Goal: Task Accomplishment & Management: Use online tool/utility

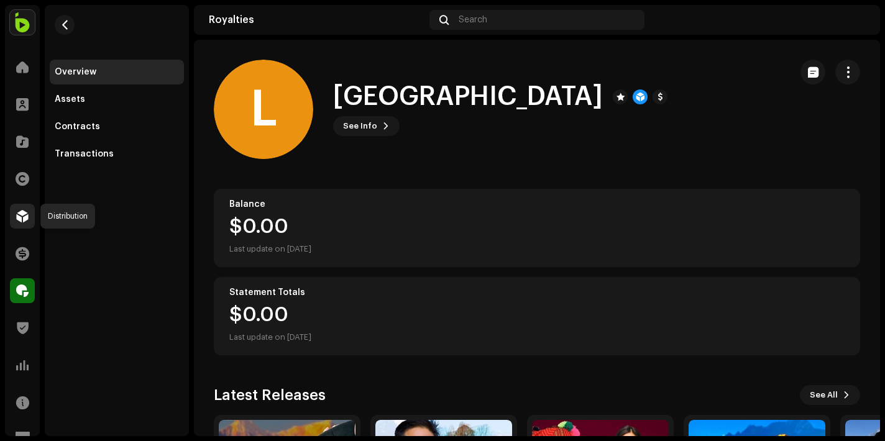
click at [27, 207] on div at bounding box center [22, 216] width 25 height 25
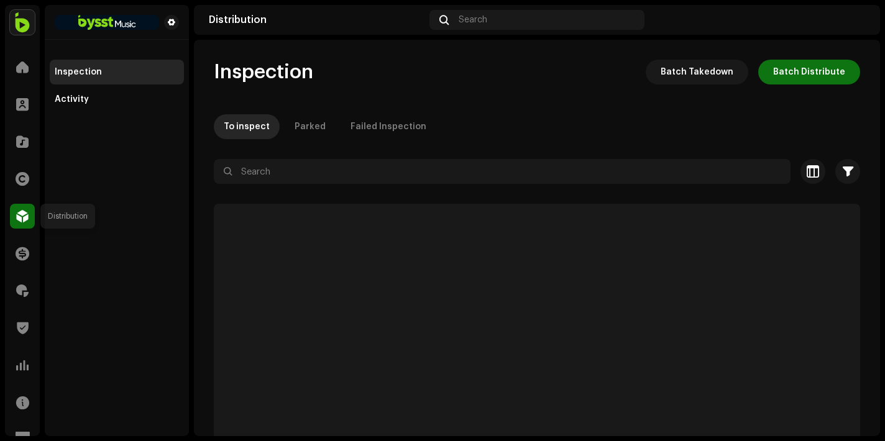
click at [11, 222] on div at bounding box center [22, 216] width 25 height 25
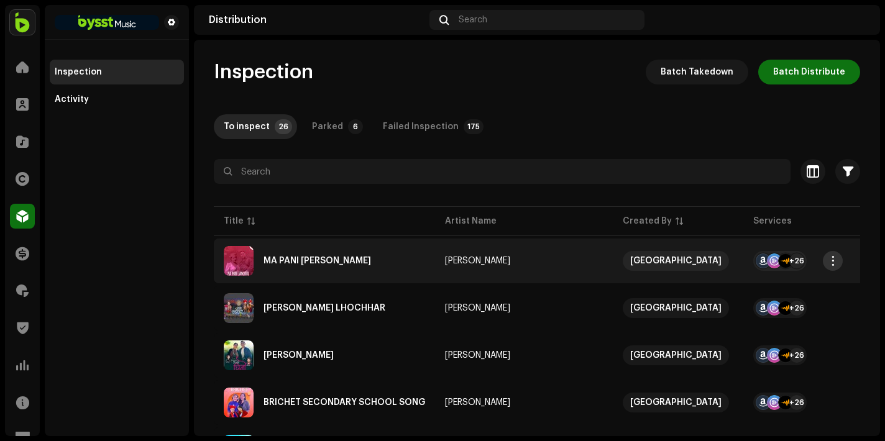
click at [826, 263] on button "button" at bounding box center [832, 261] width 20 height 20
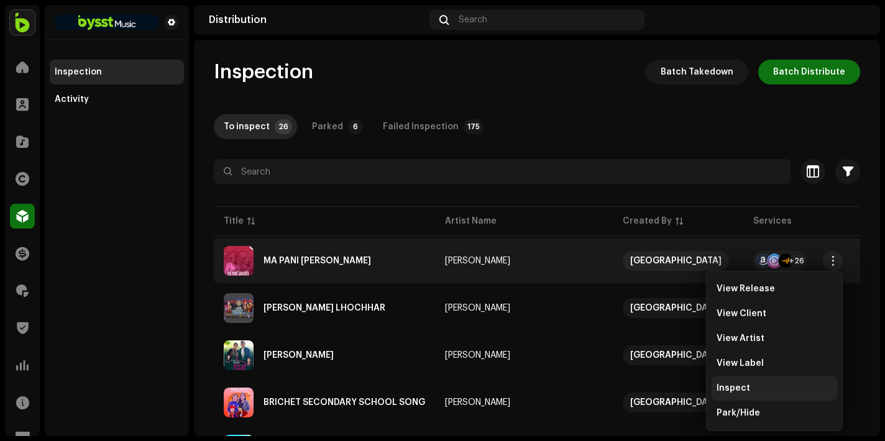
click at [747, 377] on div "Inspect" at bounding box center [773, 388] width 125 height 25
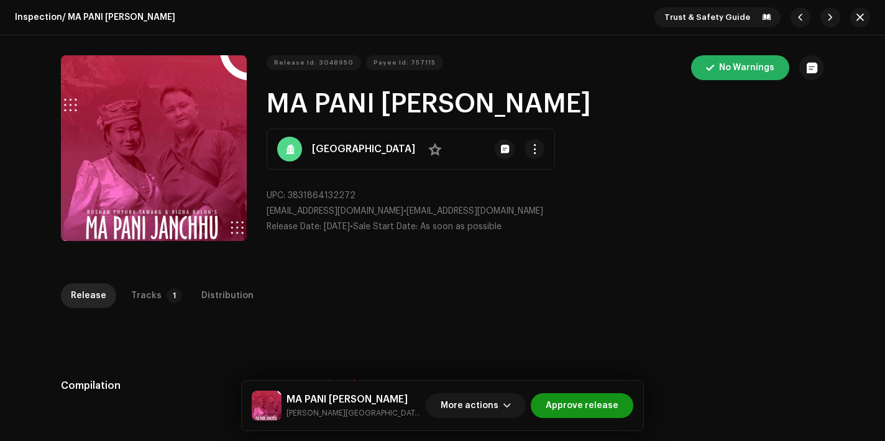
click at [558, 404] on span "Approve release" at bounding box center [581, 405] width 73 height 25
click at [603, 405] on span "Approve release" at bounding box center [581, 405] width 73 height 25
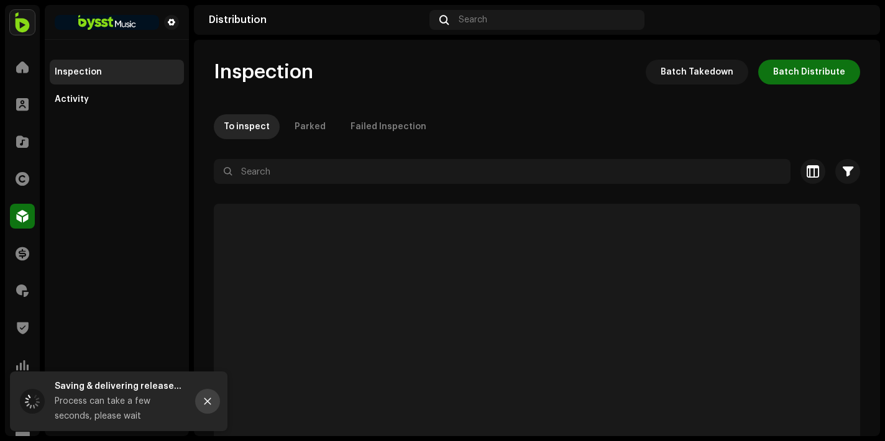
click at [216, 401] on button "Close" at bounding box center [207, 401] width 25 height 25
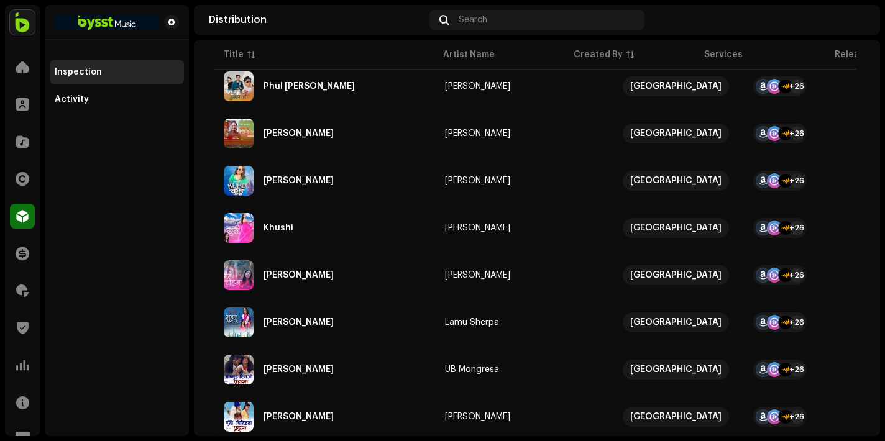
scroll to position [973, 0]
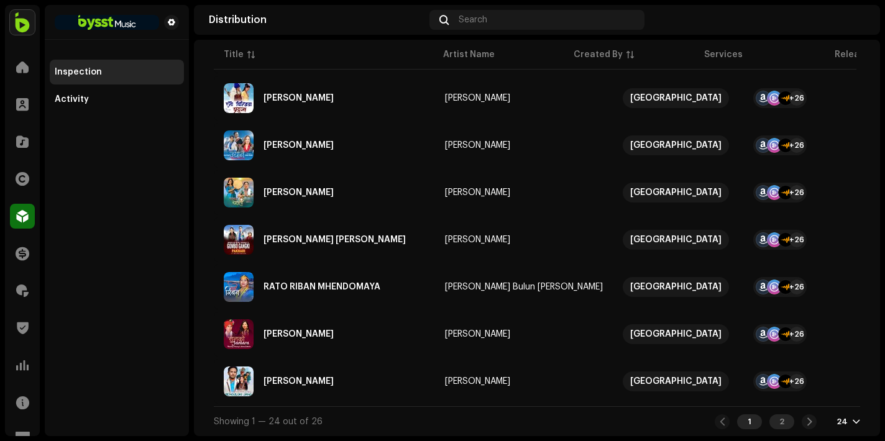
click at [778, 427] on div "2" at bounding box center [781, 421] width 25 height 15
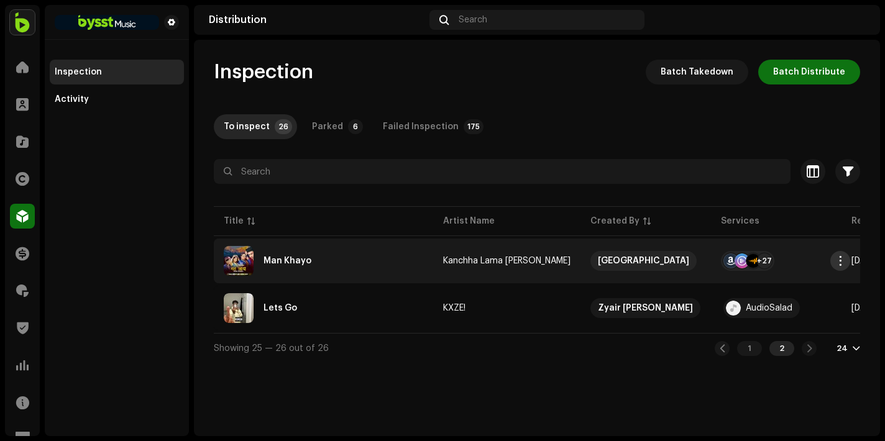
click at [842, 259] on span "button" at bounding box center [839, 261] width 9 height 10
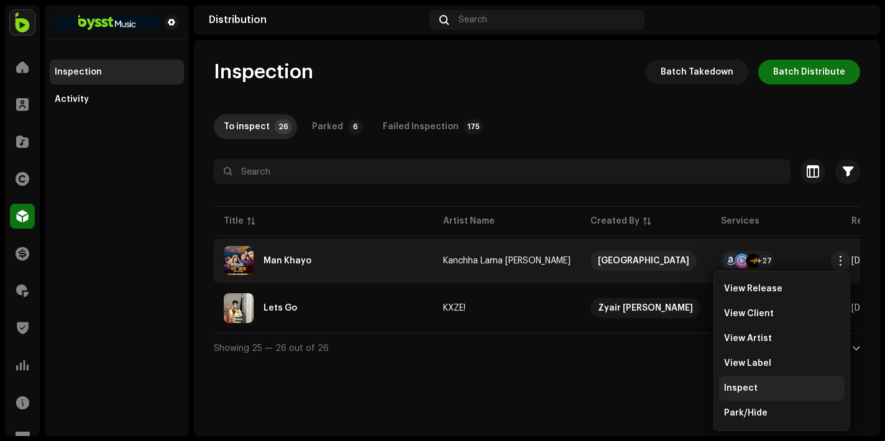
click at [765, 388] on div "Inspect" at bounding box center [782, 388] width 116 height 10
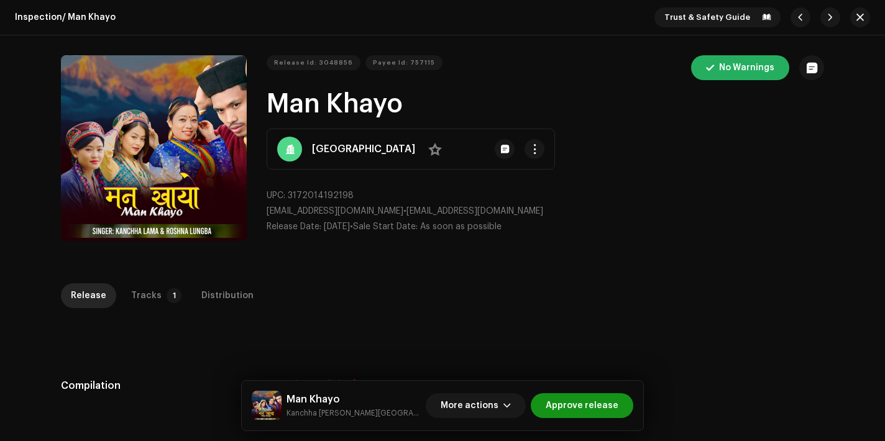
click at [579, 404] on span "Approve release" at bounding box center [581, 405] width 73 height 25
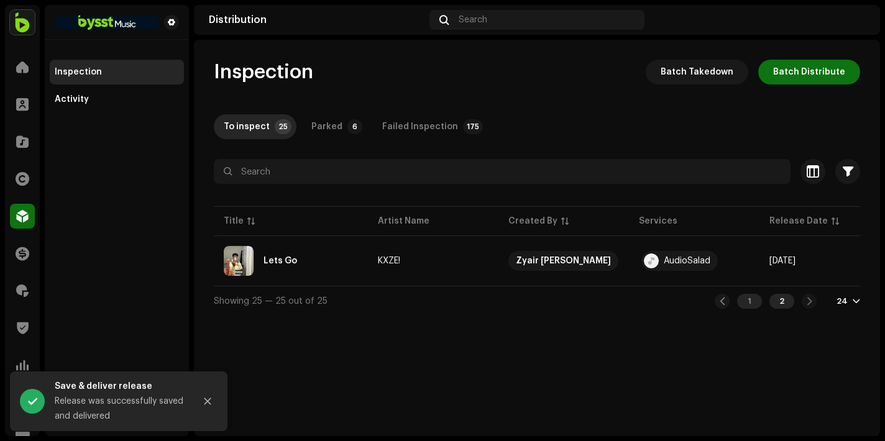
click at [759, 307] on div "1" at bounding box center [749, 301] width 25 height 15
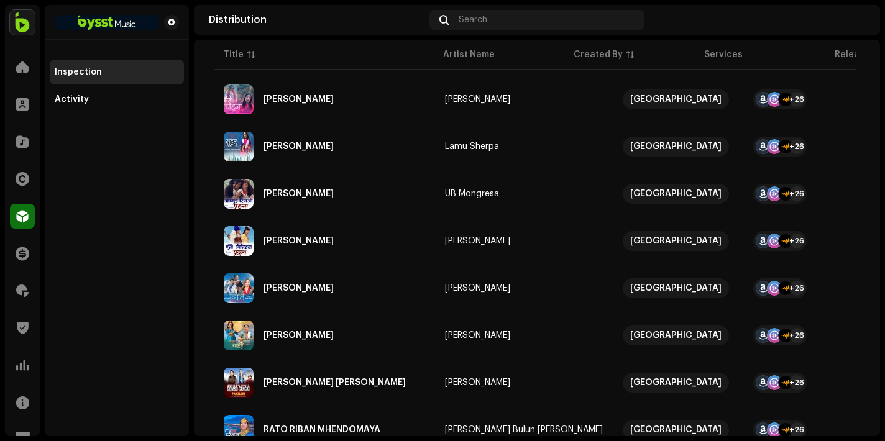
scroll to position [973, 0]
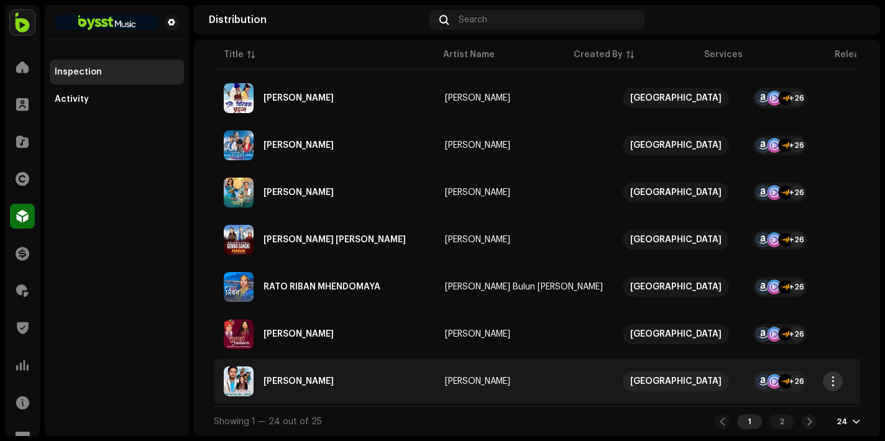
click at [829, 381] on button "button" at bounding box center [832, 381] width 20 height 20
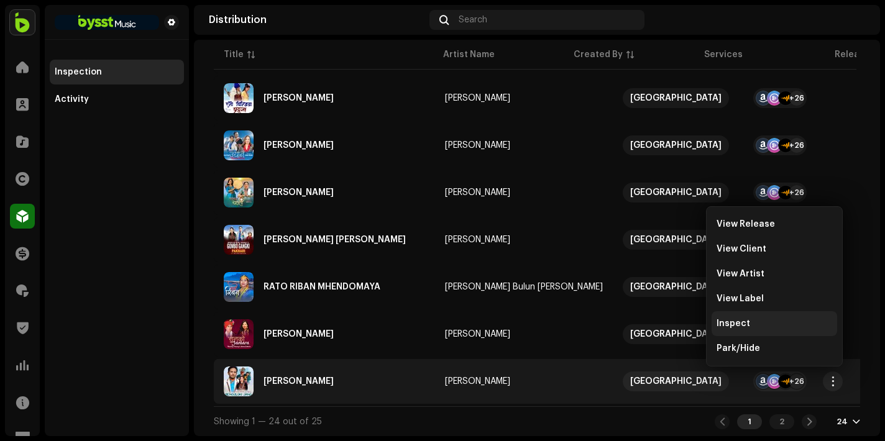
click at [757, 320] on div "Inspect" at bounding box center [774, 324] width 116 height 10
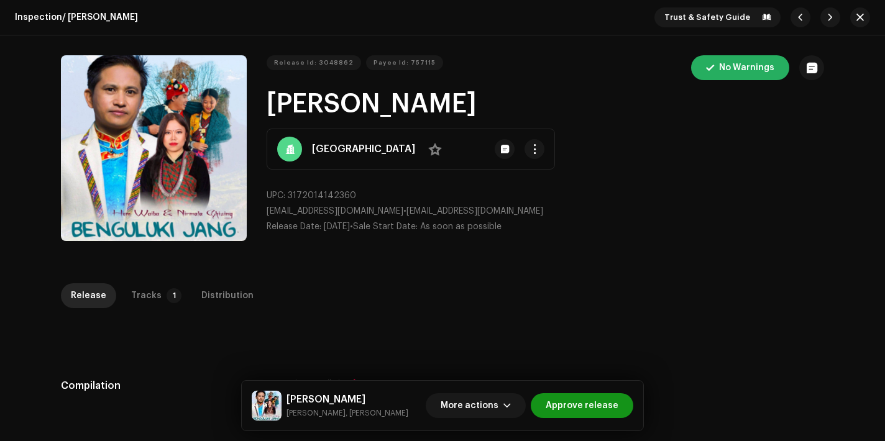
click at [601, 407] on span "Approve release" at bounding box center [581, 405] width 73 height 25
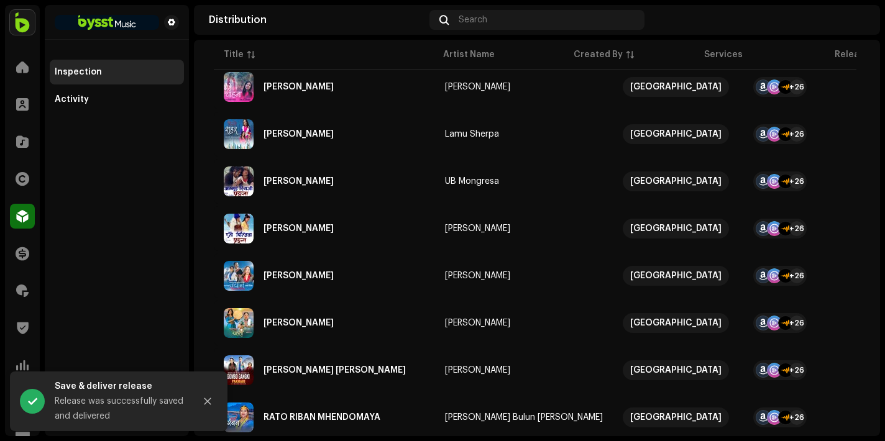
scroll to position [973, 0]
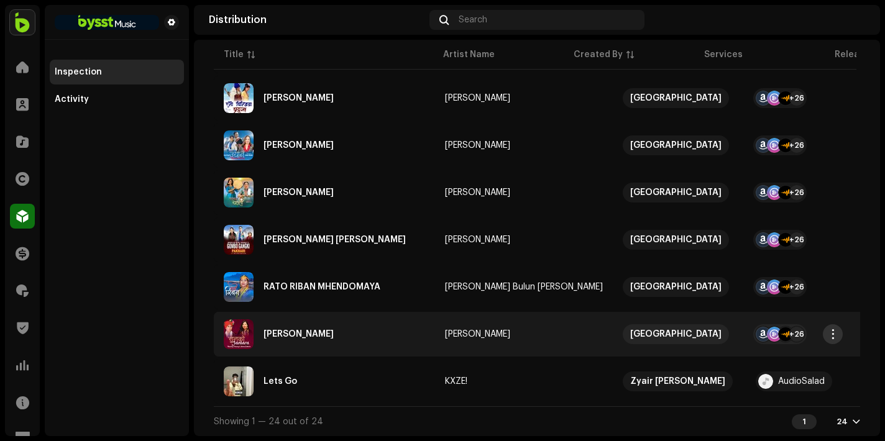
click at [832, 329] on span "button" at bounding box center [832, 334] width 9 height 10
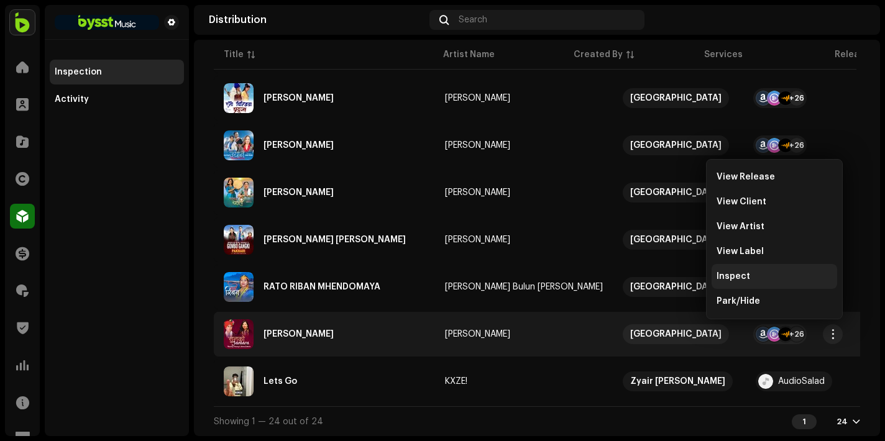
click at [740, 276] on span "Inspect" at bounding box center [733, 276] width 34 height 10
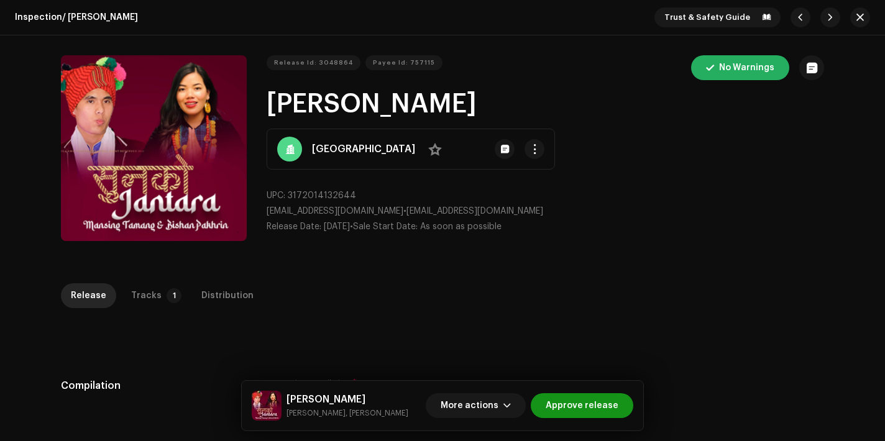
click at [567, 403] on span "Approve release" at bounding box center [581, 405] width 73 height 25
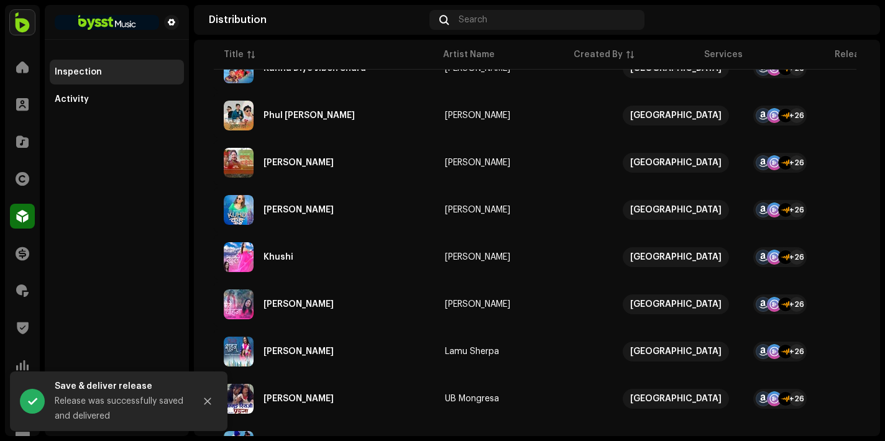
scroll to position [926, 0]
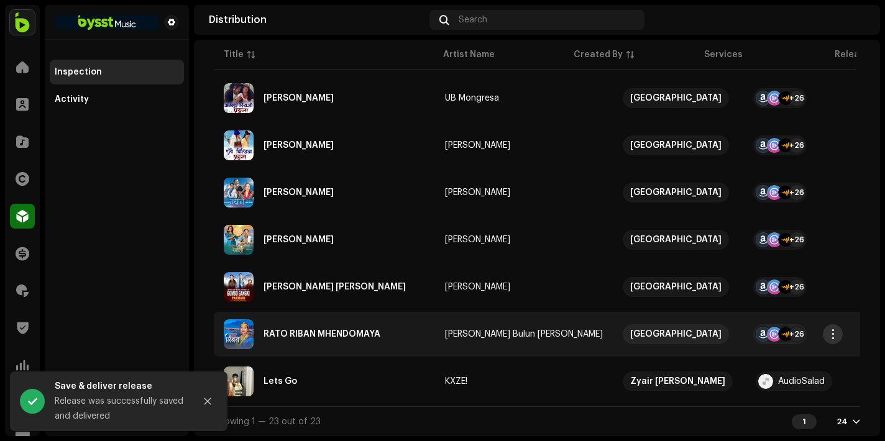
click at [833, 332] on span "button" at bounding box center [832, 334] width 9 height 10
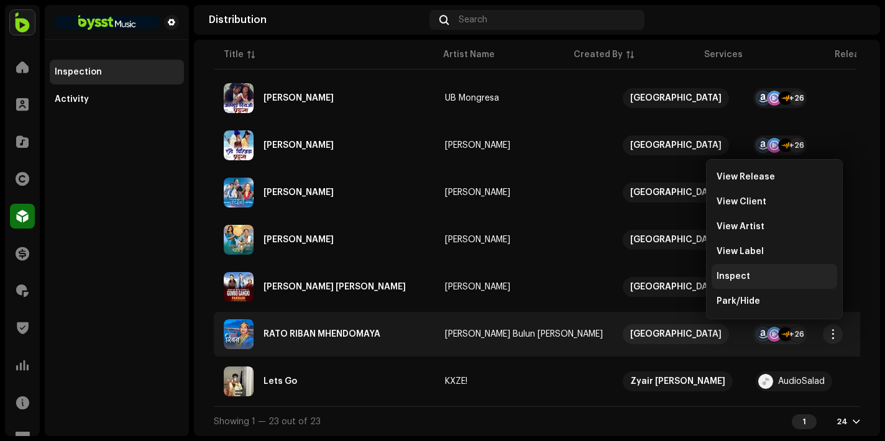
click at [762, 270] on div "Inspect" at bounding box center [773, 276] width 125 height 25
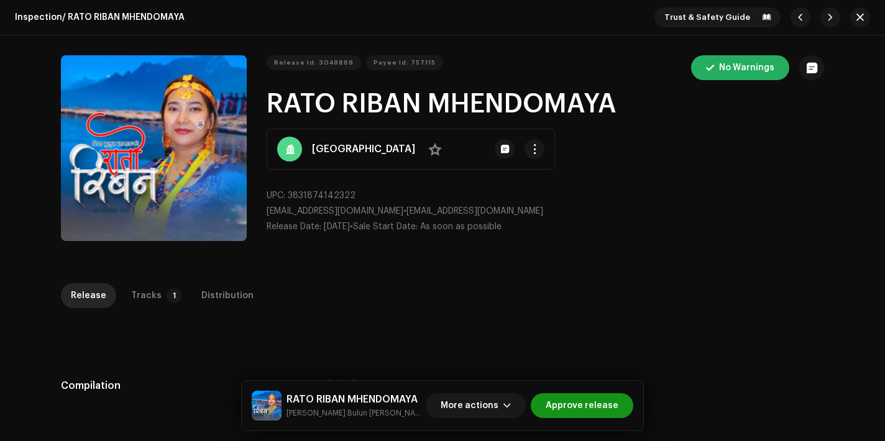
click at [568, 404] on span "Approve release" at bounding box center [581, 405] width 73 height 25
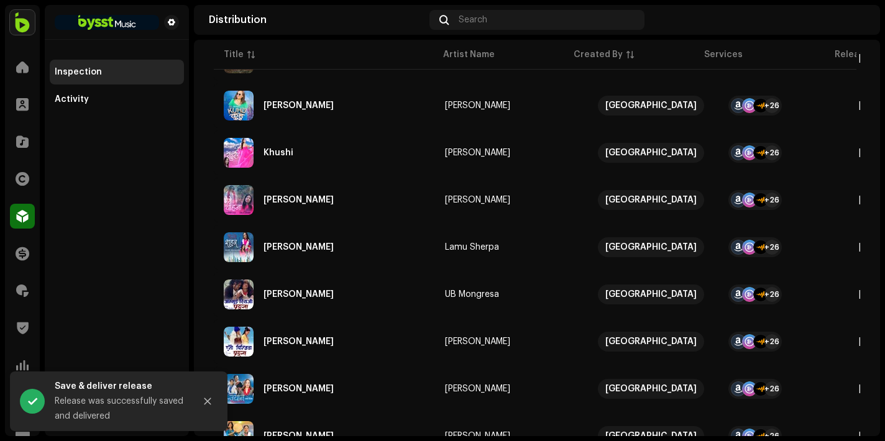
scroll to position [879, 0]
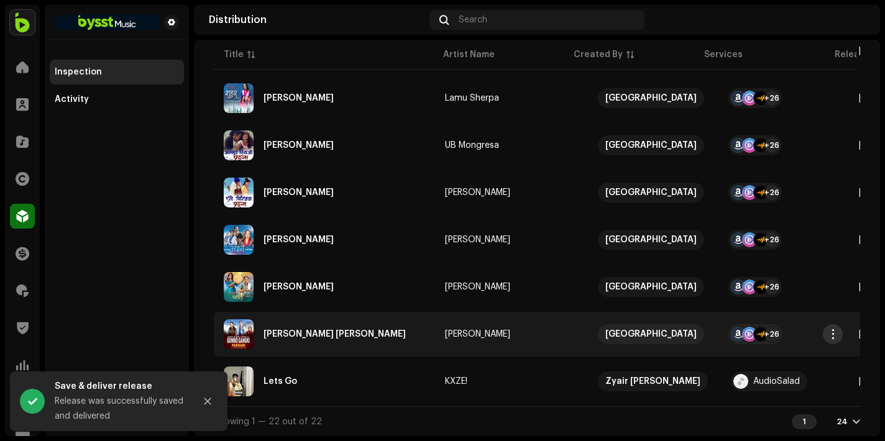
click at [835, 324] on button "button" at bounding box center [832, 334] width 20 height 20
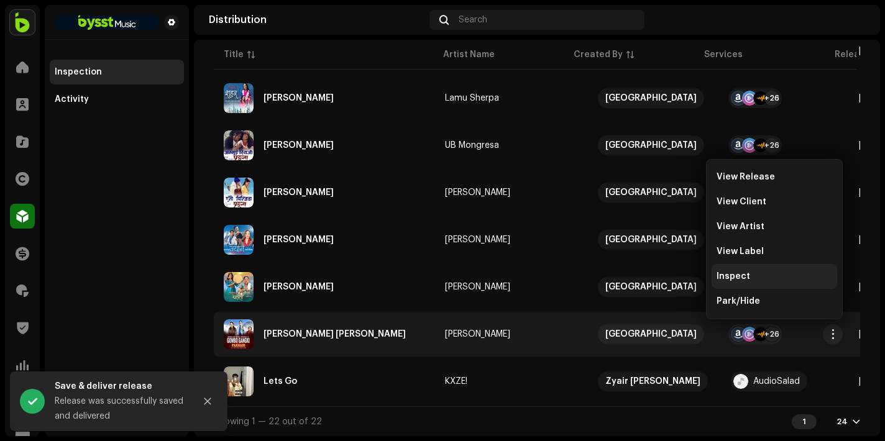
click at [759, 277] on div "Inspect" at bounding box center [774, 276] width 116 height 10
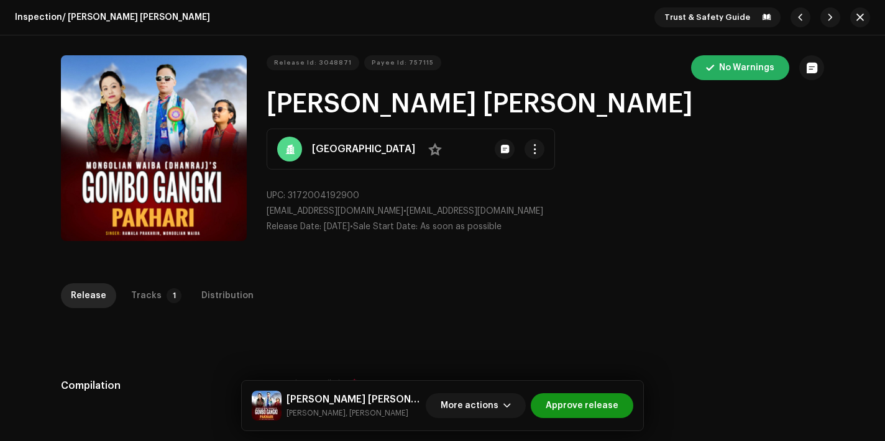
click at [588, 412] on span "Approve release" at bounding box center [581, 405] width 73 height 25
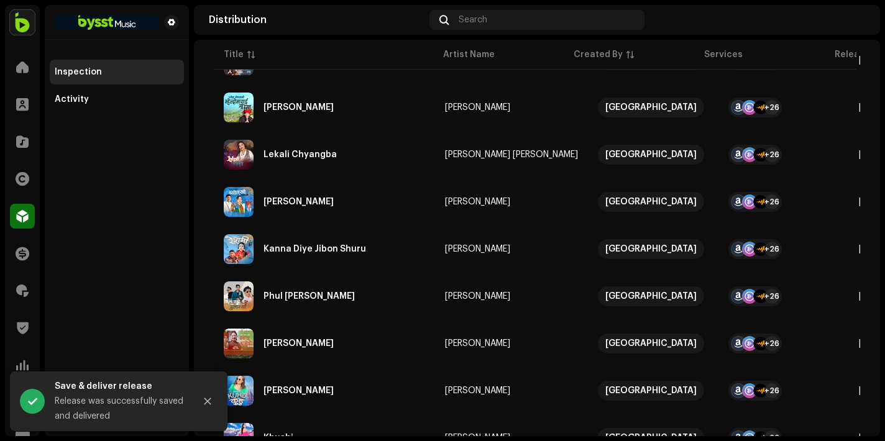
scroll to position [832, 0]
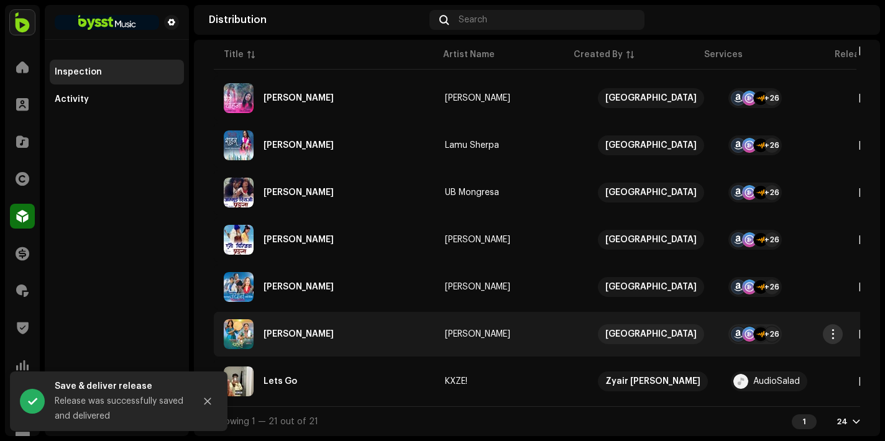
click at [832, 329] on span "button" at bounding box center [832, 334] width 9 height 10
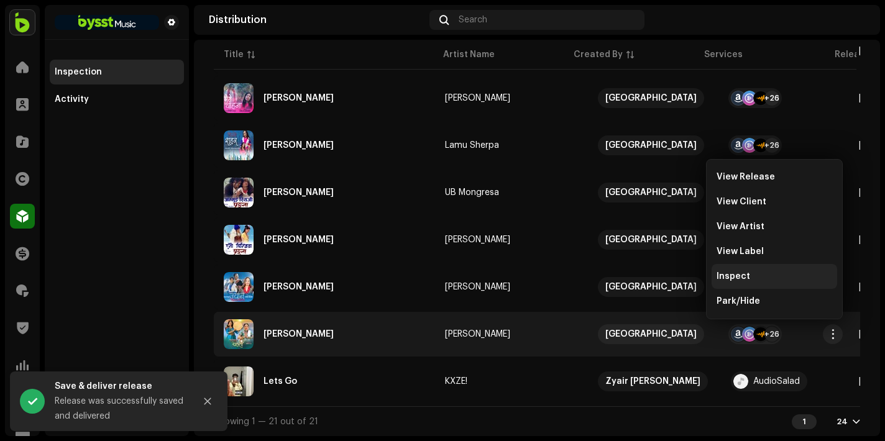
click at [750, 275] on div "Inspect" at bounding box center [774, 276] width 116 height 10
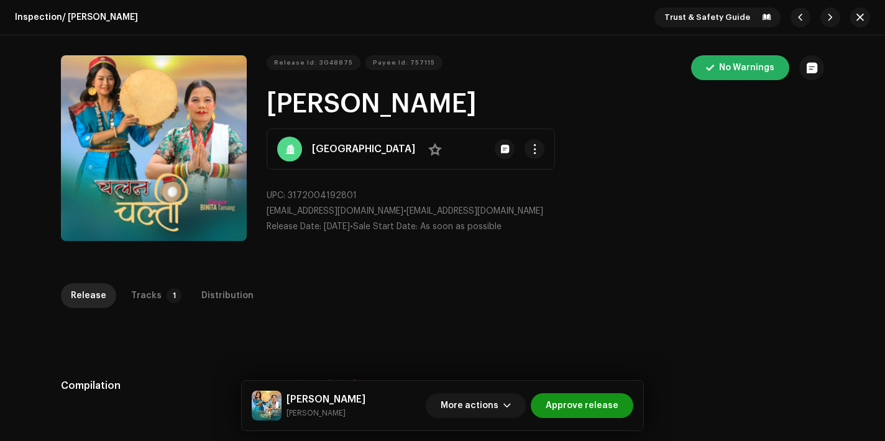
click at [591, 402] on span "Approve release" at bounding box center [581, 405] width 73 height 25
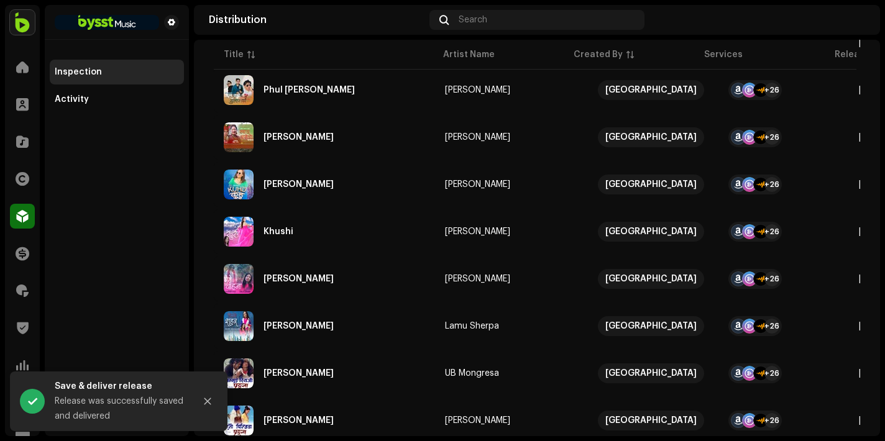
scroll to position [785, 0]
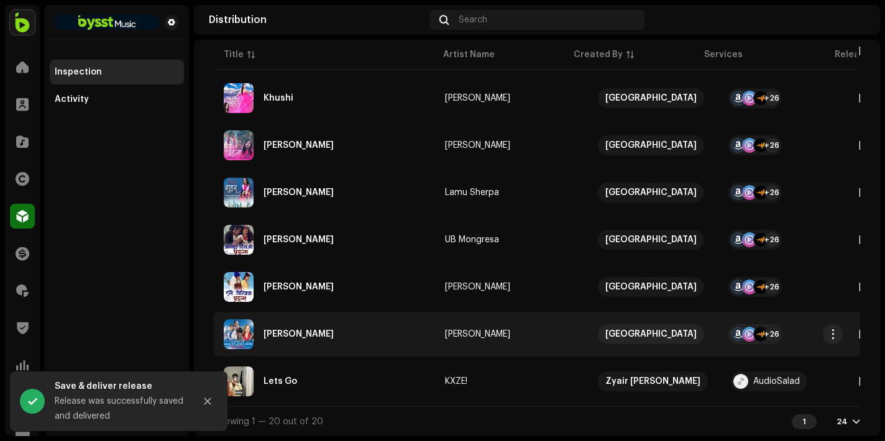
click at [829, 324] on re-m-actions-button at bounding box center [832, 334] width 20 height 20
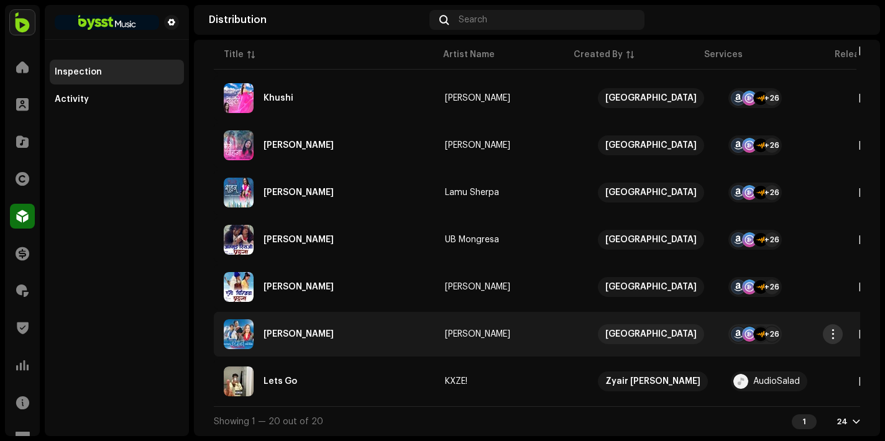
click at [830, 329] on span "button" at bounding box center [832, 334] width 9 height 10
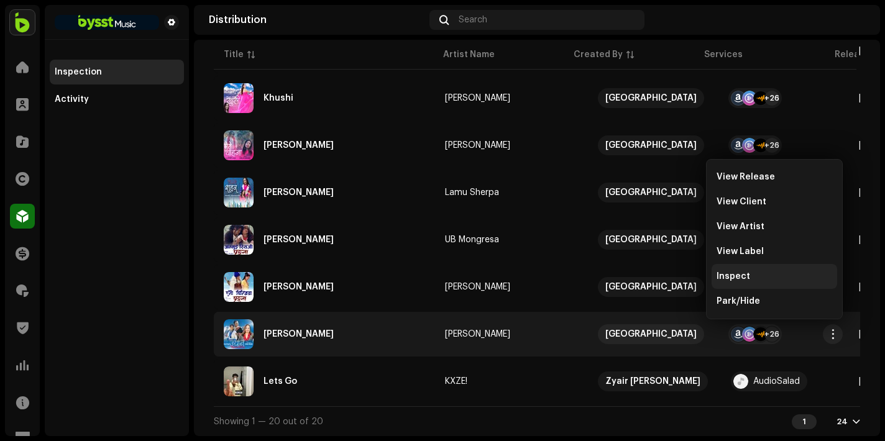
click at [768, 269] on div "Inspect" at bounding box center [773, 276] width 125 height 25
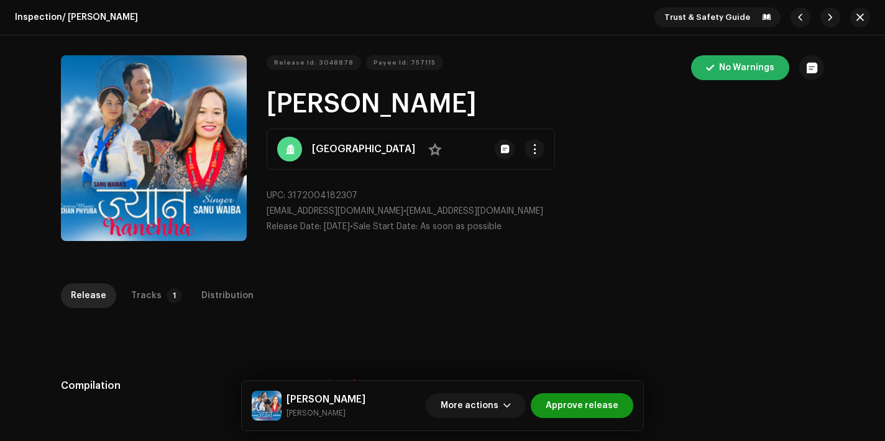
click at [607, 400] on span "Approve release" at bounding box center [581, 405] width 73 height 25
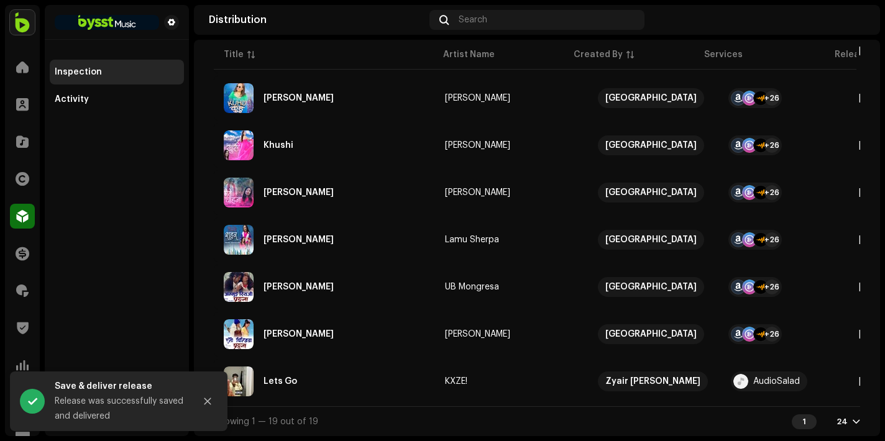
scroll to position [737, 0]
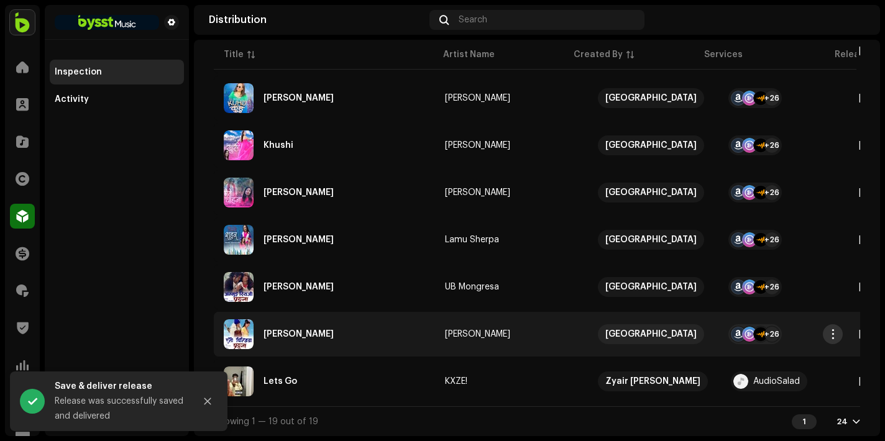
click at [831, 331] on span "button" at bounding box center [832, 334] width 9 height 10
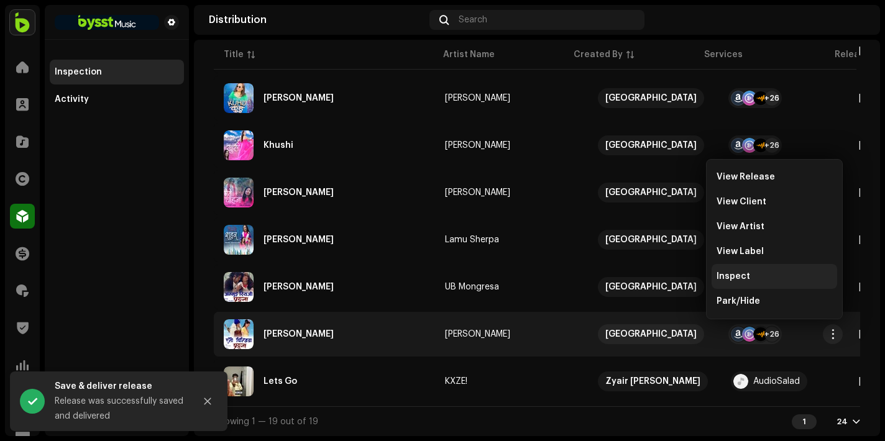
click at [767, 280] on div "Inspect" at bounding box center [774, 276] width 116 height 10
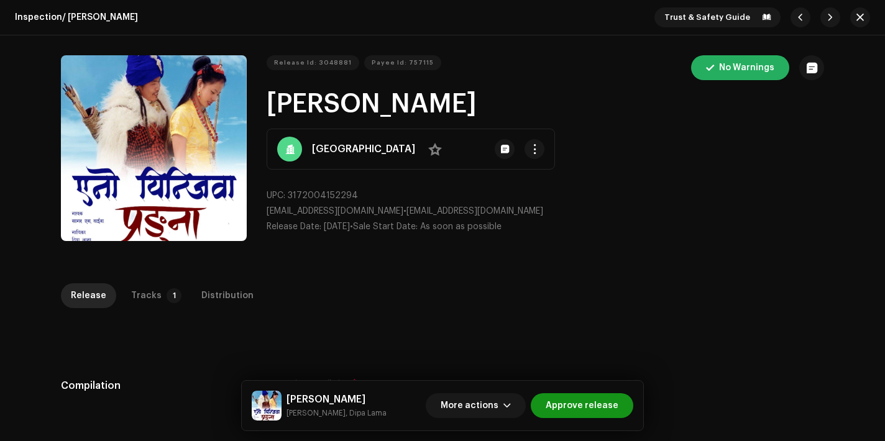
click at [612, 400] on span "Approve release" at bounding box center [581, 405] width 73 height 25
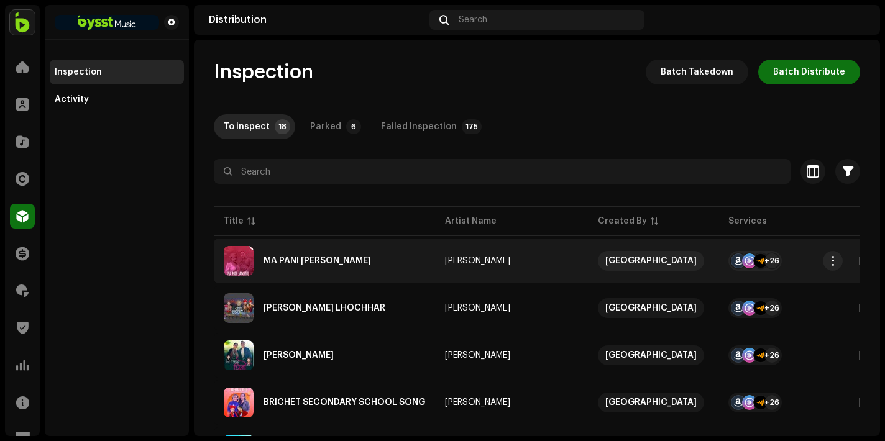
scroll to position [690, 0]
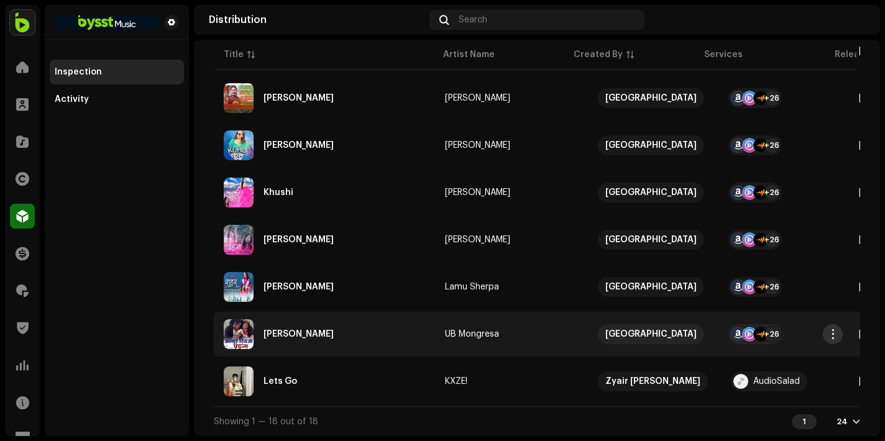
click at [834, 331] on span "button" at bounding box center [832, 334] width 9 height 10
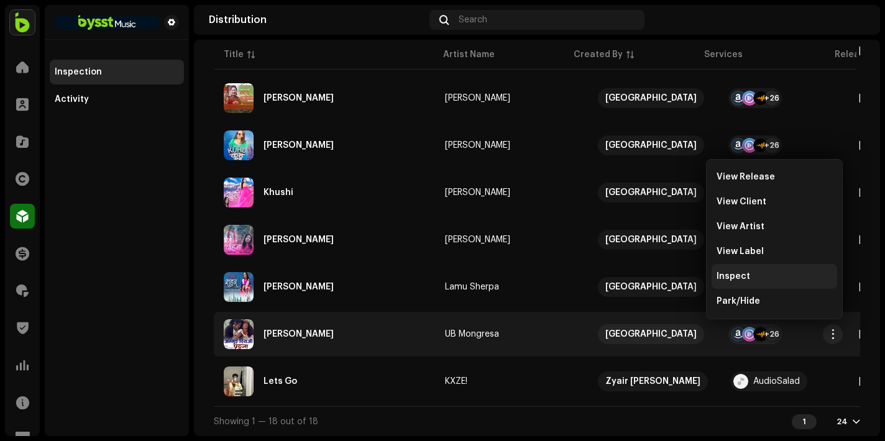
click at [746, 281] on span "Inspect" at bounding box center [733, 276] width 34 height 10
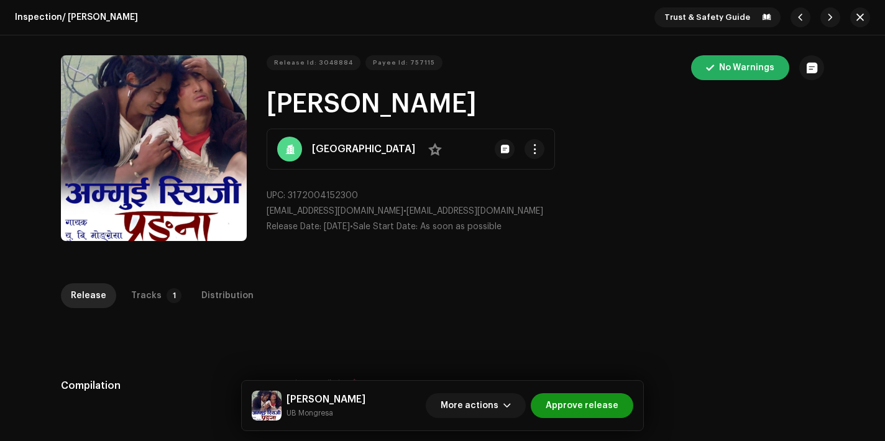
click at [617, 413] on span "Approve release" at bounding box center [581, 405] width 73 height 25
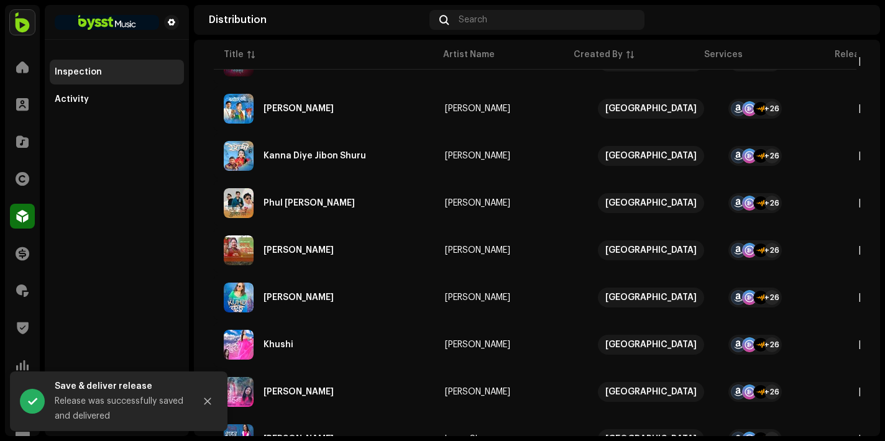
scroll to position [643, 0]
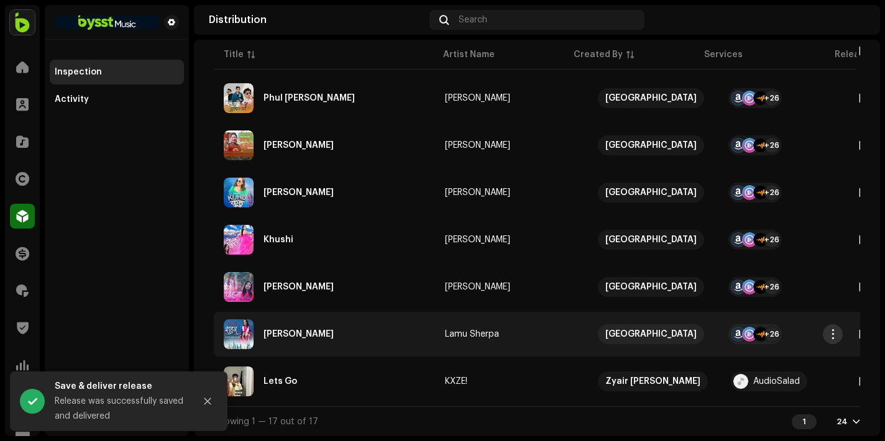
click at [831, 329] on span "button" at bounding box center [832, 334] width 9 height 10
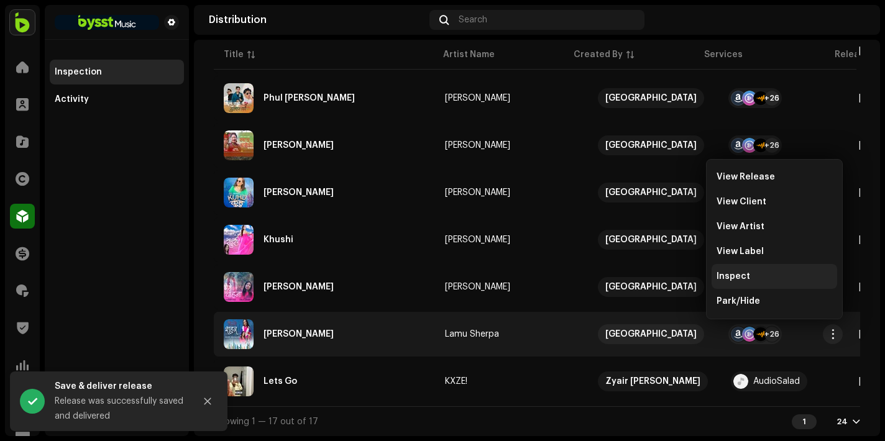
click at [763, 274] on div "Inspect" at bounding box center [774, 276] width 116 height 10
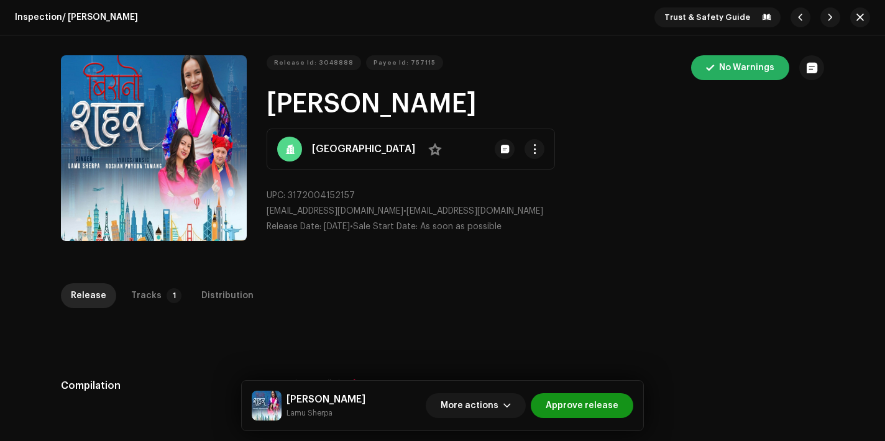
click at [596, 404] on span "Approve release" at bounding box center [581, 405] width 73 height 25
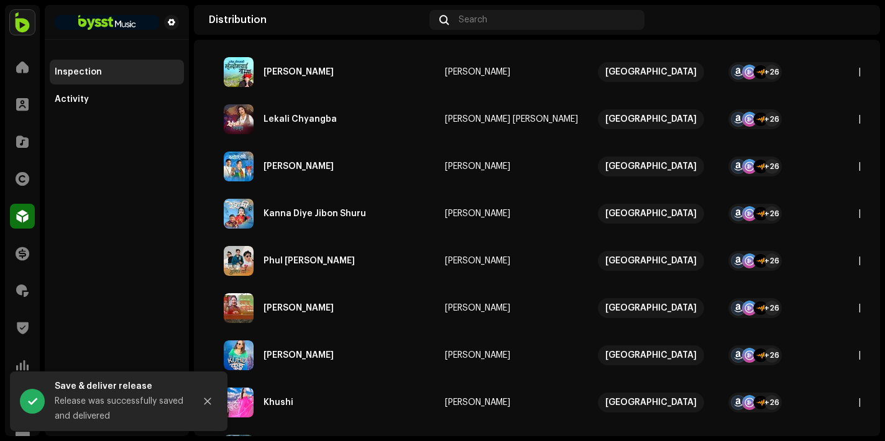
scroll to position [596, 0]
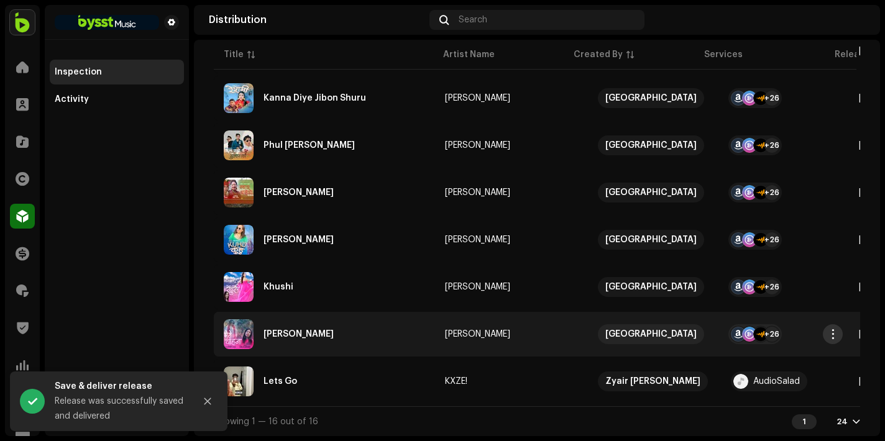
click at [833, 329] on span "button" at bounding box center [832, 334] width 9 height 10
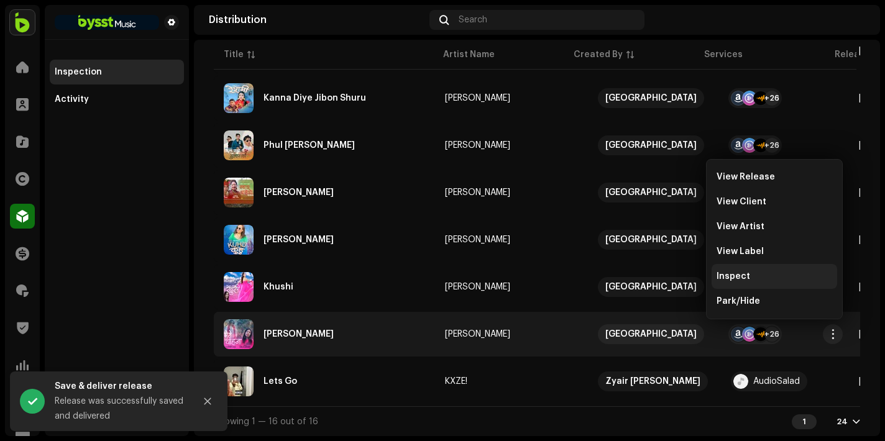
click at [744, 275] on span "Inspect" at bounding box center [733, 276] width 34 height 10
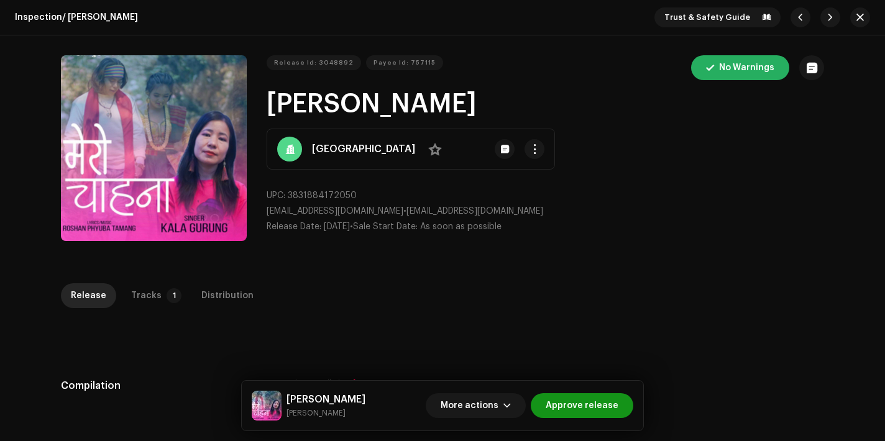
click at [570, 412] on span "Approve release" at bounding box center [581, 405] width 73 height 25
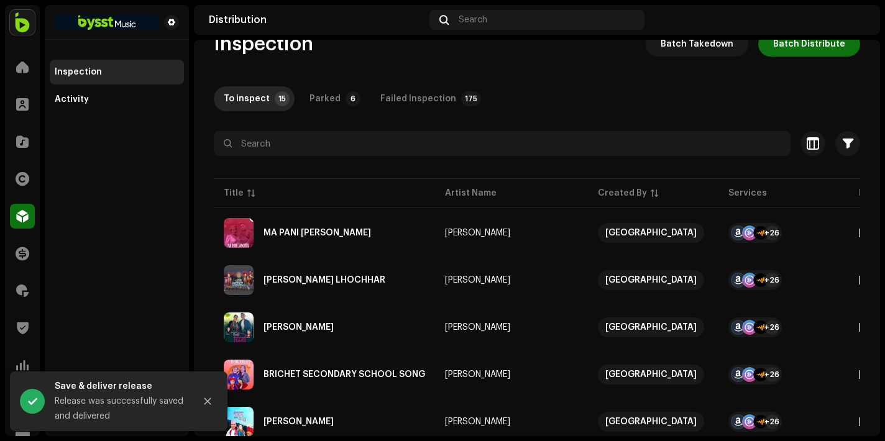
scroll to position [548, 0]
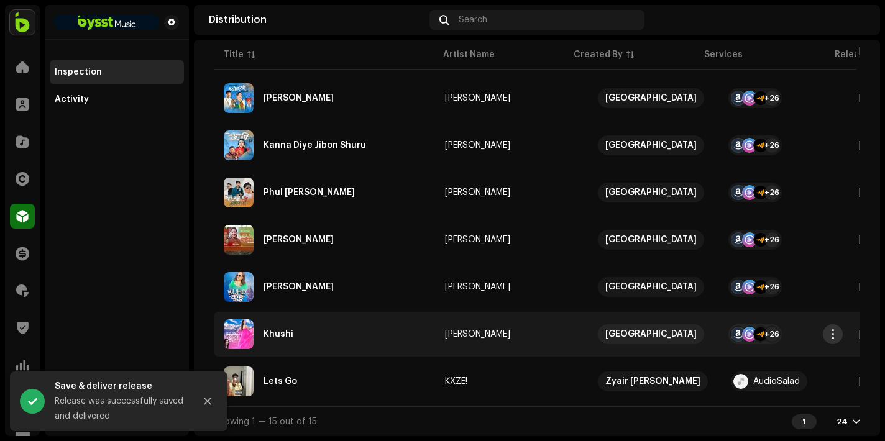
click at [834, 329] on span "button" at bounding box center [832, 334] width 9 height 10
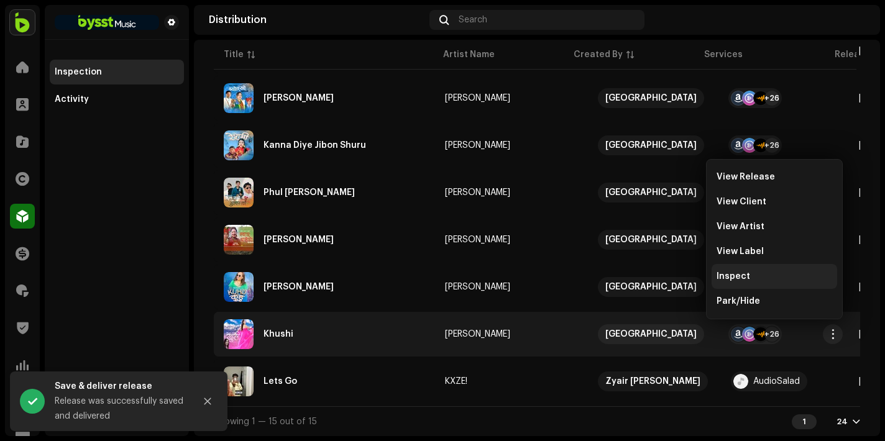
click at [739, 269] on div "Inspect" at bounding box center [773, 276] width 125 height 25
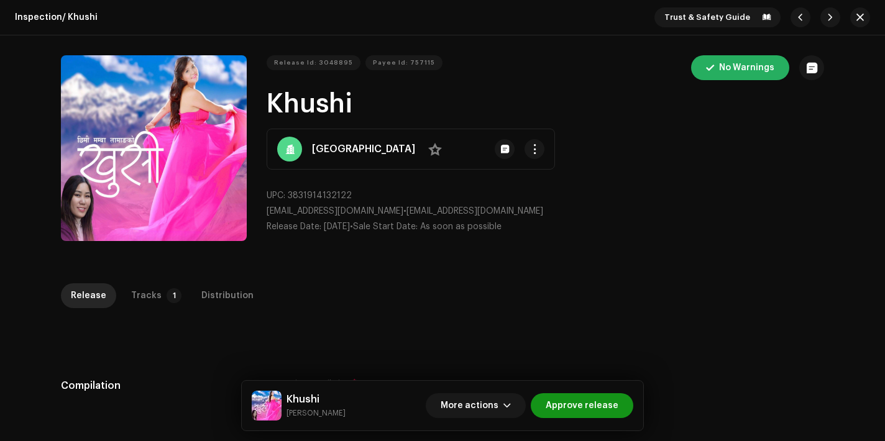
click at [583, 408] on span "Approve release" at bounding box center [581, 405] width 73 height 25
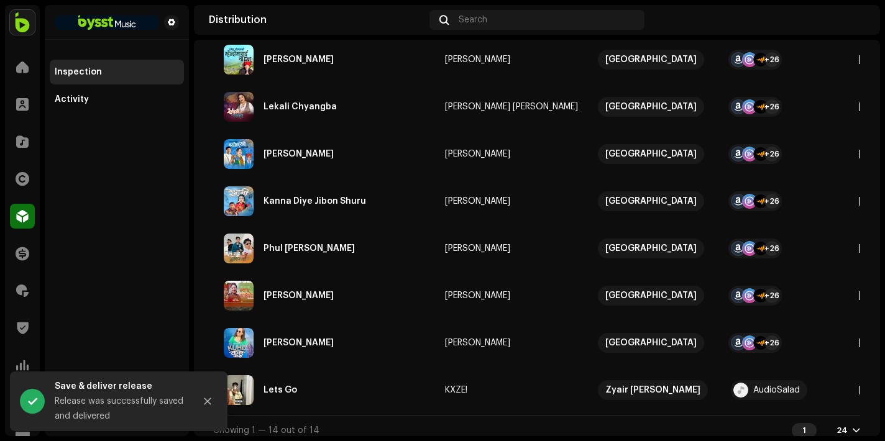
scroll to position [501, 0]
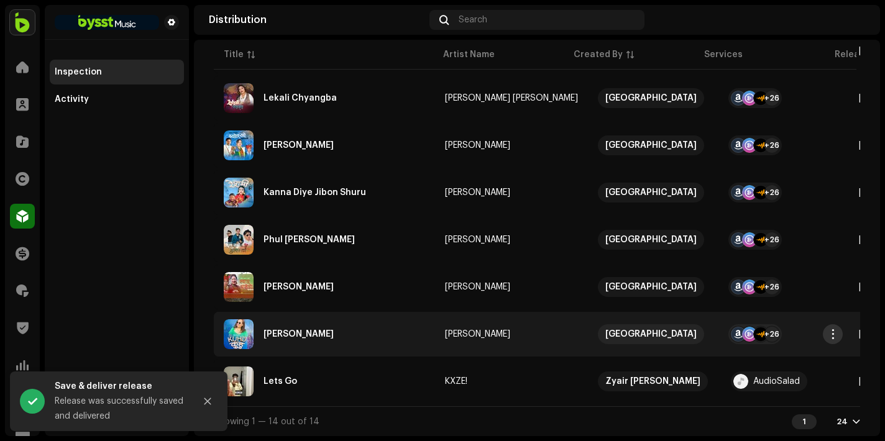
click at [832, 334] on span "button" at bounding box center [832, 334] width 9 height 10
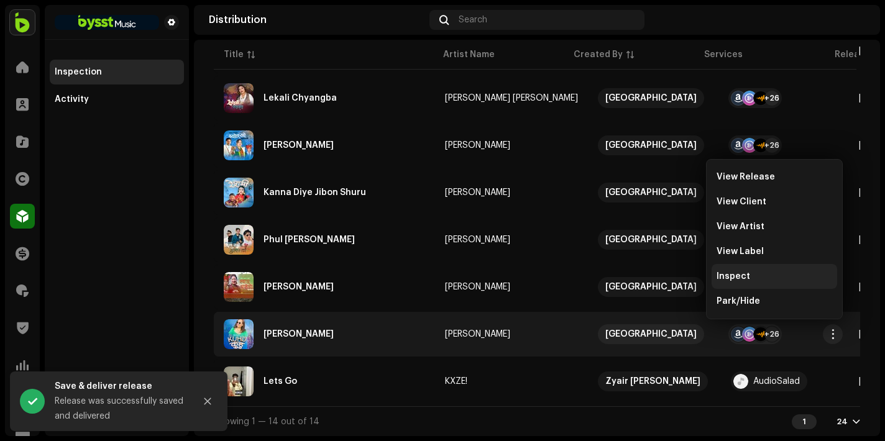
click at [781, 277] on div "Inspect" at bounding box center [774, 276] width 116 height 10
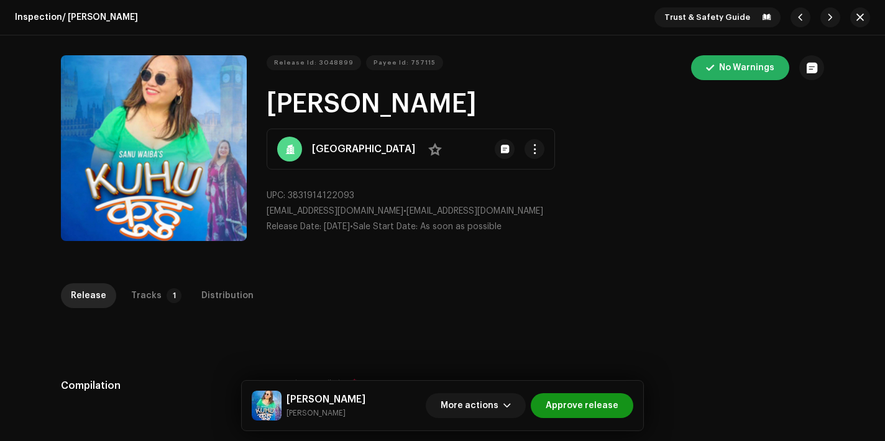
click at [595, 410] on span "Approve release" at bounding box center [581, 405] width 73 height 25
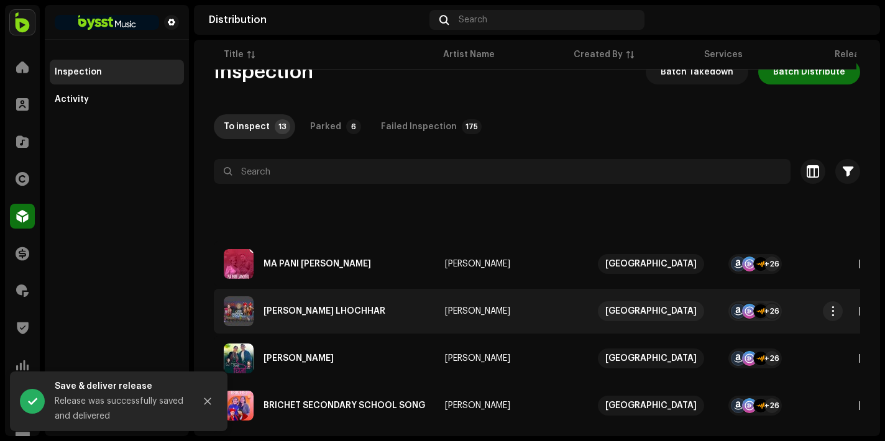
scroll to position [454, 0]
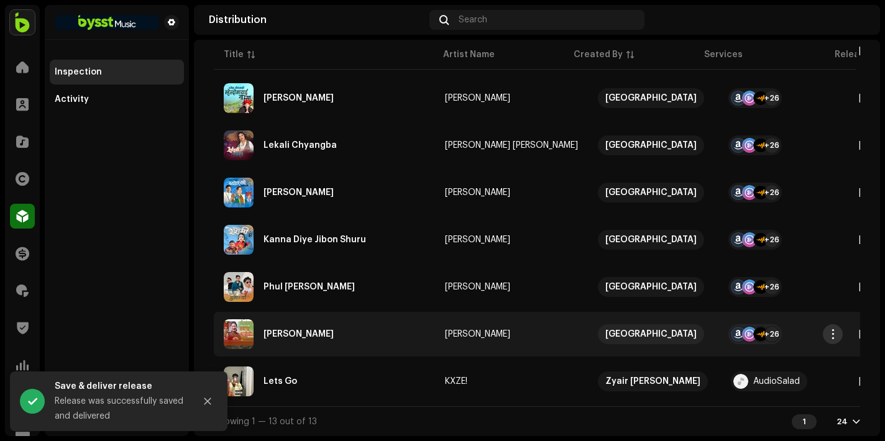
click at [836, 329] on span "button" at bounding box center [832, 334] width 9 height 10
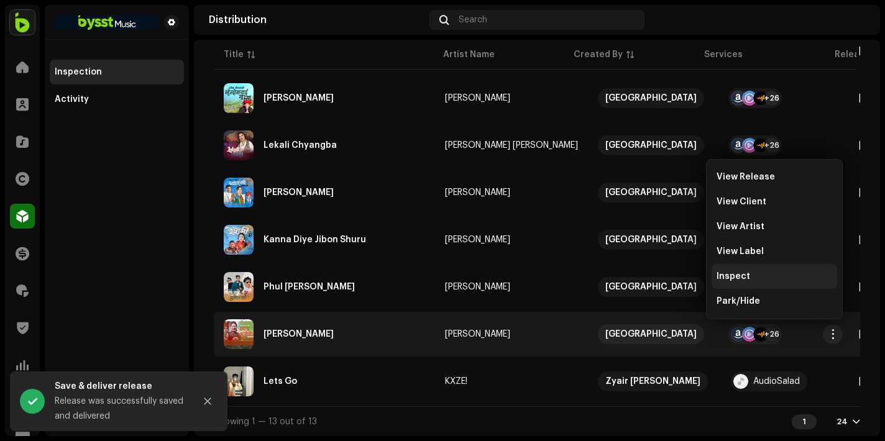
click at [758, 273] on div "Inspect" at bounding box center [774, 276] width 116 height 10
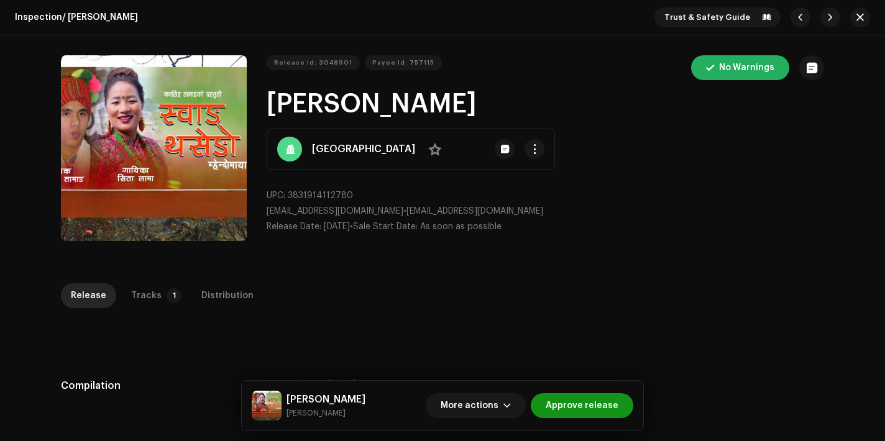
click at [605, 409] on span "Approve release" at bounding box center [581, 405] width 73 height 25
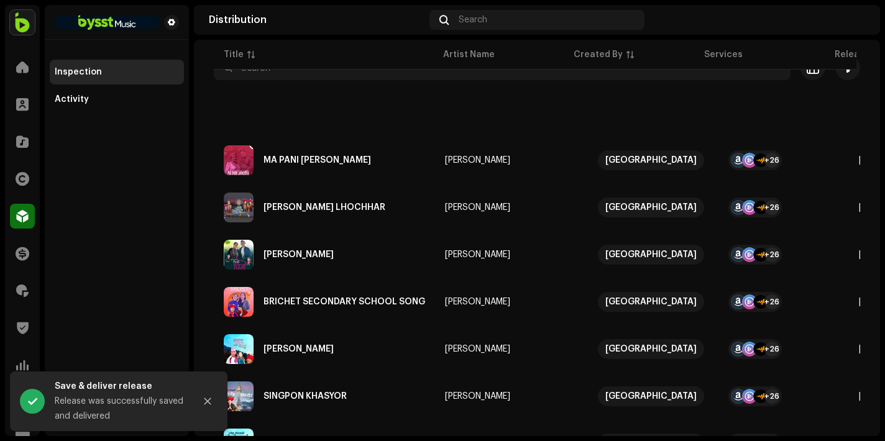
scroll to position [407, 0]
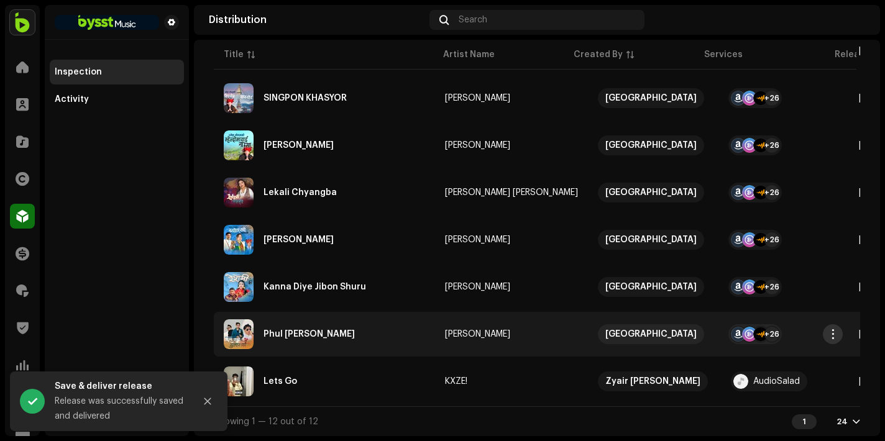
click at [829, 329] on span "button" at bounding box center [832, 334] width 9 height 10
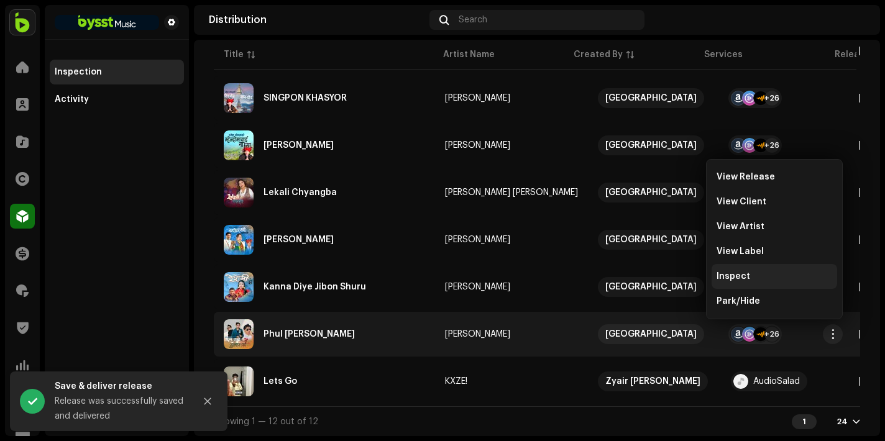
click at [766, 273] on div "Inspect" at bounding box center [774, 276] width 116 height 10
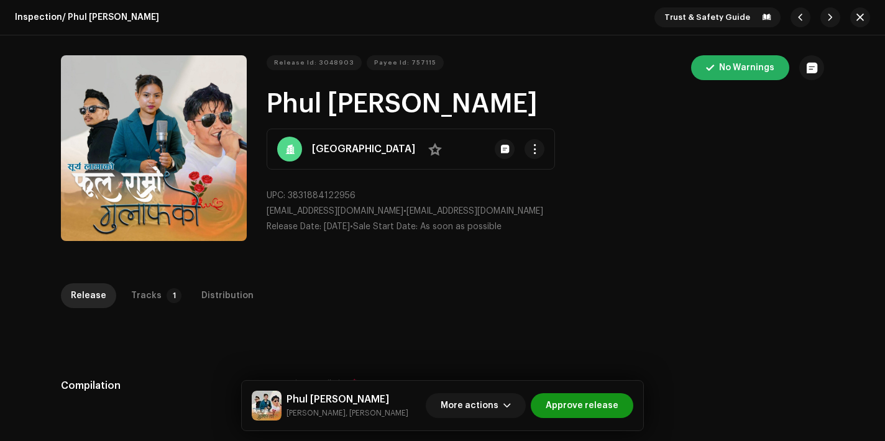
click at [562, 393] on span "Approve release" at bounding box center [581, 405] width 73 height 25
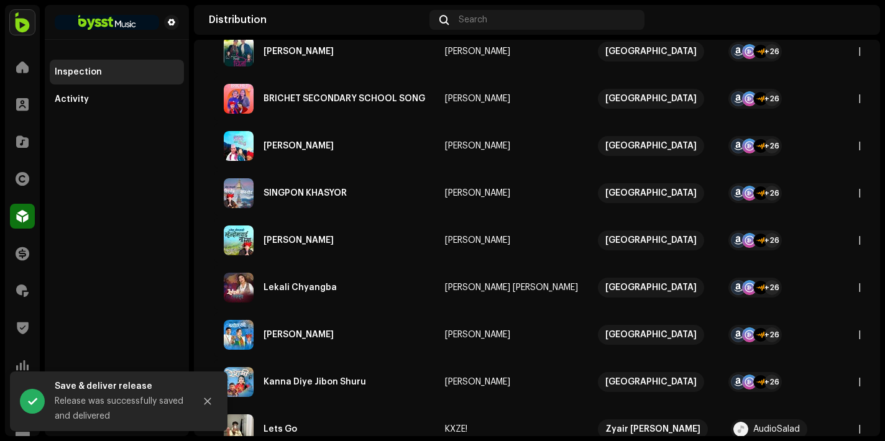
scroll to position [360, 0]
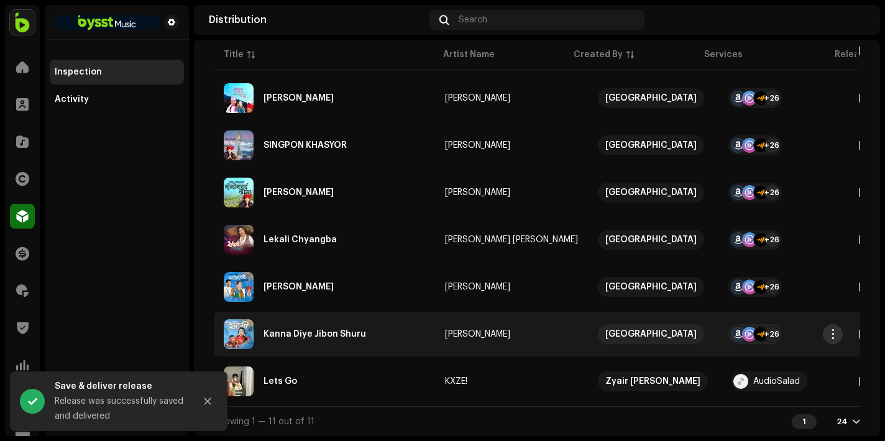
click at [830, 329] on span "button" at bounding box center [832, 334] width 9 height 10
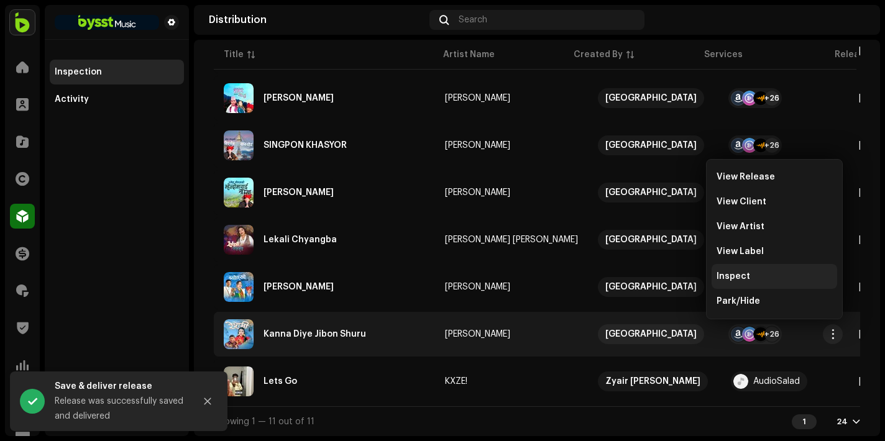
click at [774, 275] on div "Inspect" at bounding box center [774, 276] width 116 height 10
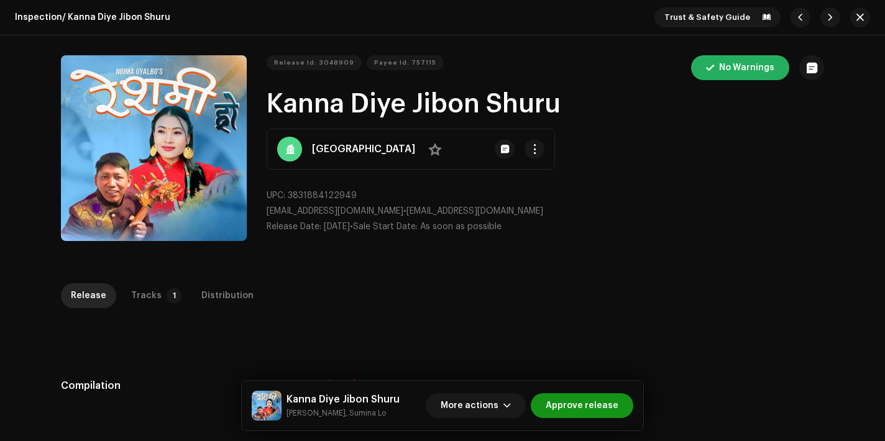
click at [576, 407] on span "Approve release" at bounding box center [581, 405] width 73 height 25
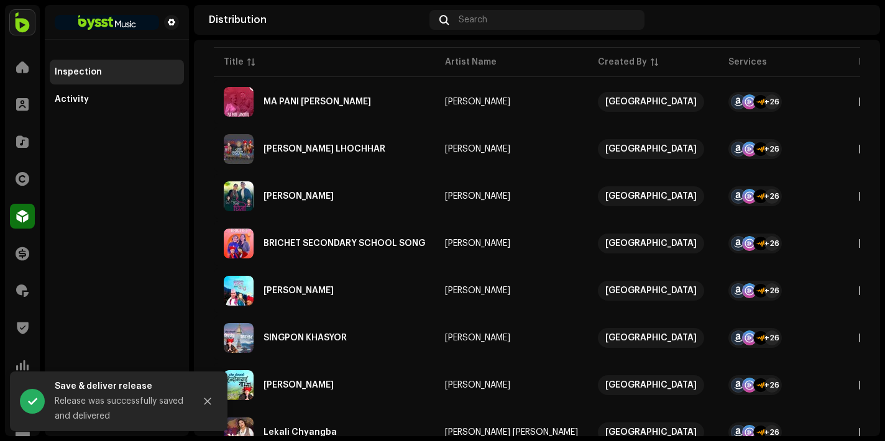
scroll to position [312, 0]
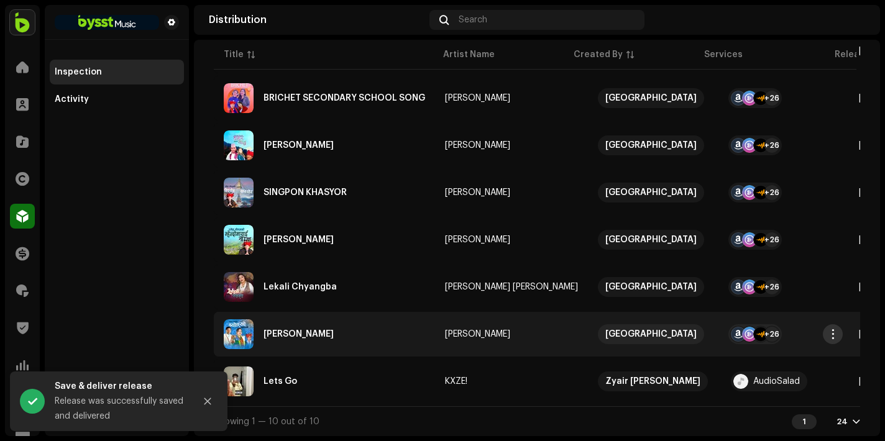
click at [832, 329] on span "button" at bounding box center [832, 334] width 9 height 10
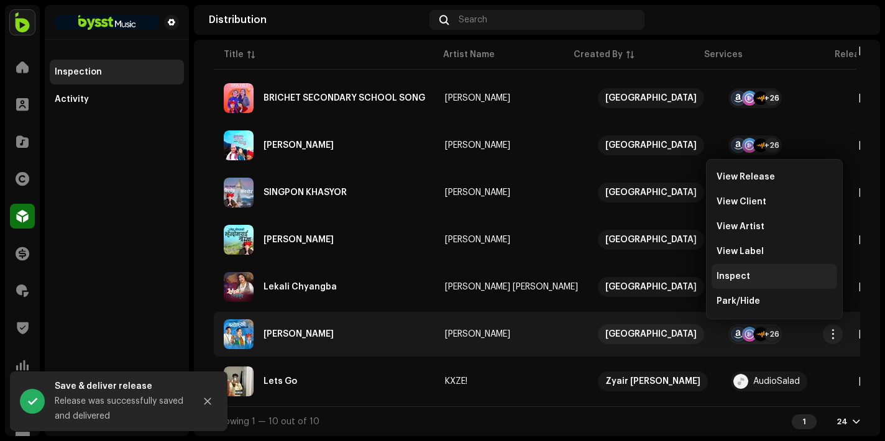
click at [747, 278] on span "Inspect" at bounding box center [733, 276] width 34 height 10
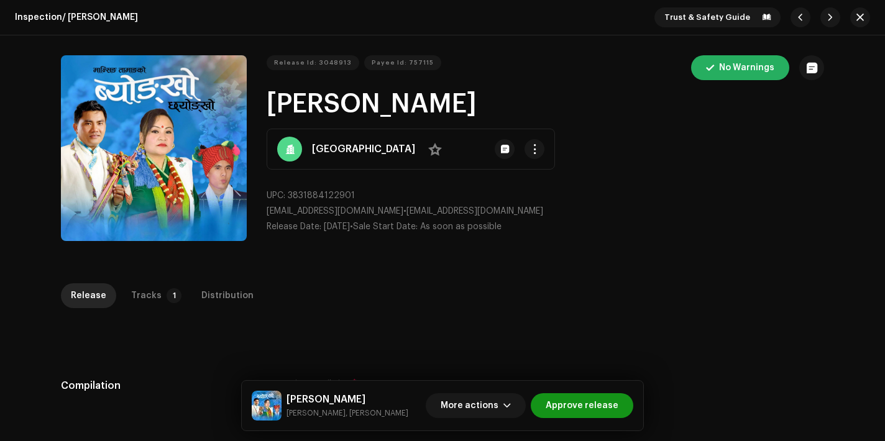
click at [618, 401] on button "Approve release" at bounding box center [581, 405] width 102 height 25
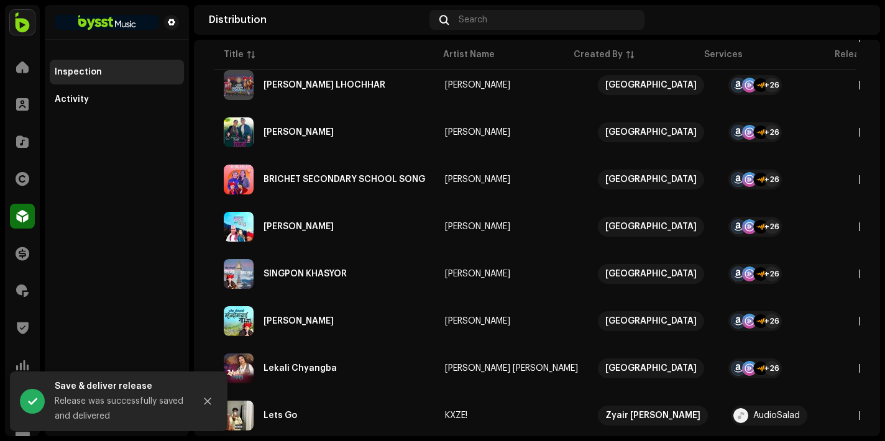
scroll to position [265, 0]
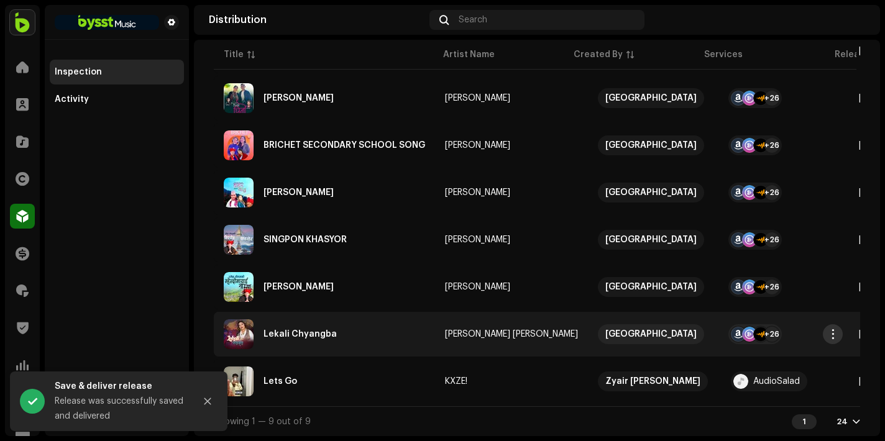
click at [832, 329] on span "button" at bounding box center [832, 334] width 9 height 10
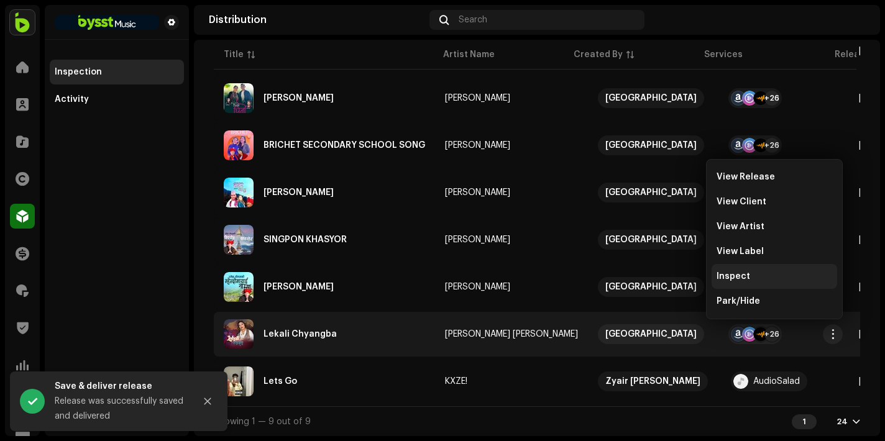
click at [752, 277] on div "Inspect" at bounding box center [774, 276] width 116 height 10
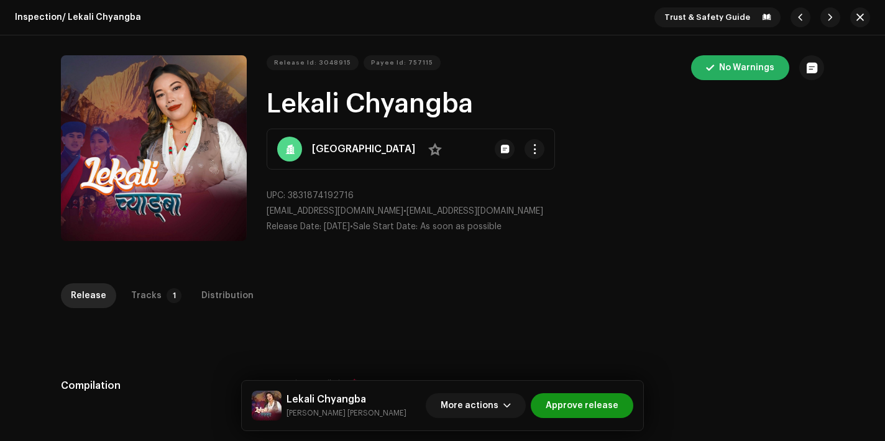
click at [581, 406] on span "Approve release" at bounding box center [581, 405] width 73 height 25
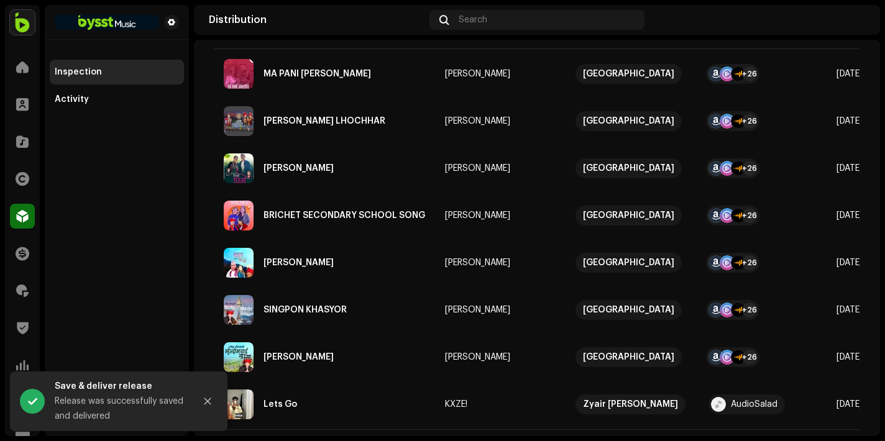
scroll to position [218, 0]
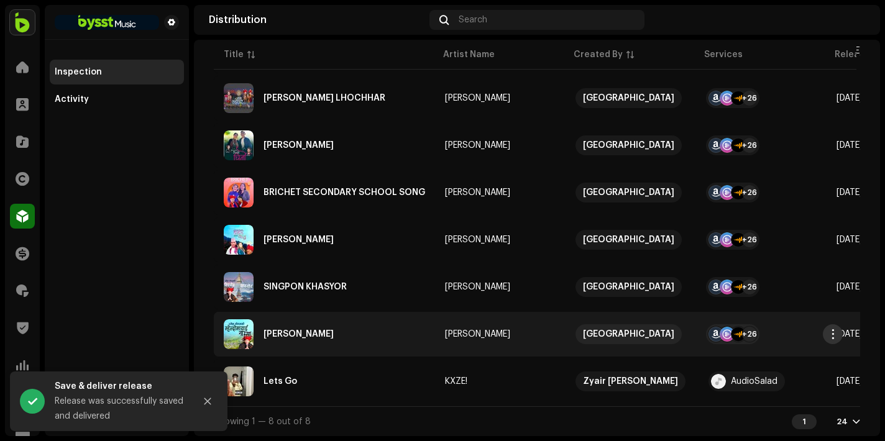
click at [837, 329] on span "button" at bounding box center [832, 334] width 9 height 10
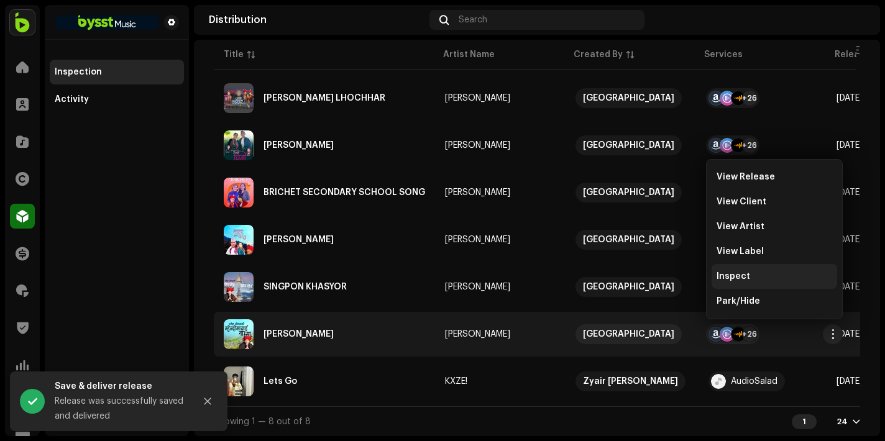
click at [760, 283] on div "Inspect" at bounding box center [773, 276] width 125 height 25
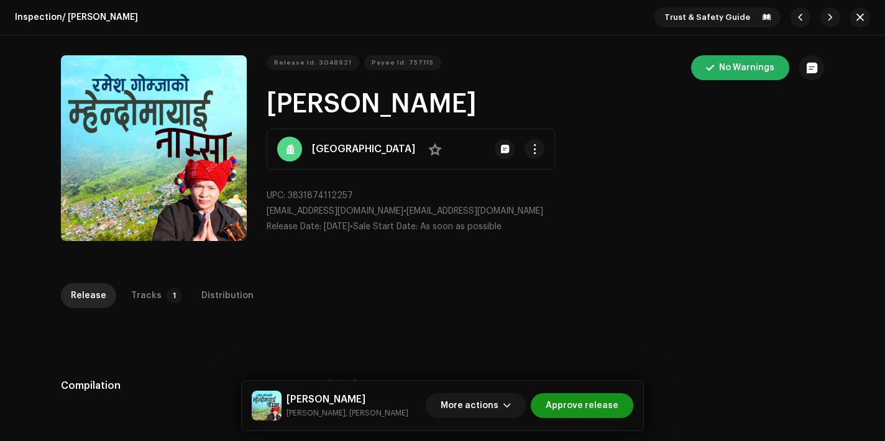
click at [571, 411] on span "Approve release" at bounding box center [581, 405] width 73 height 25
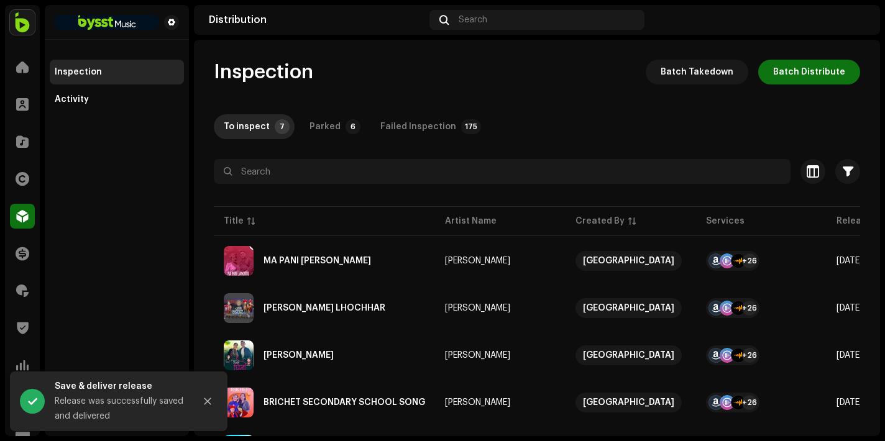
scroll to position [171, 0]
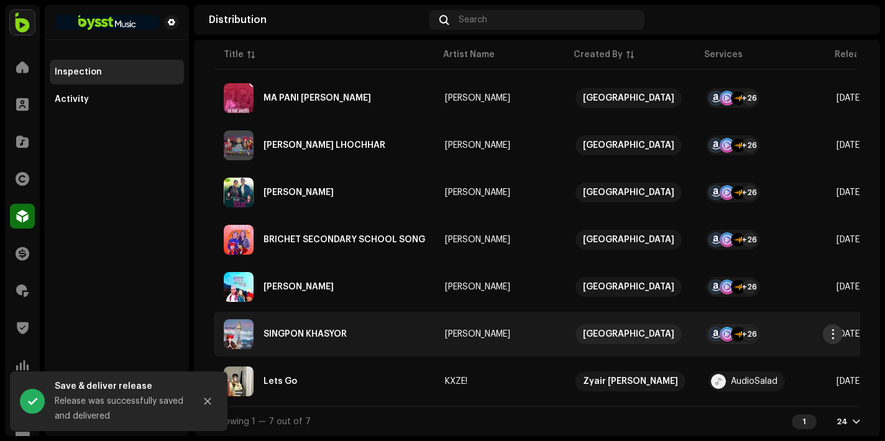
click at [830, 329] on span "button" at bounding box center [832, 334] width 9 height 10
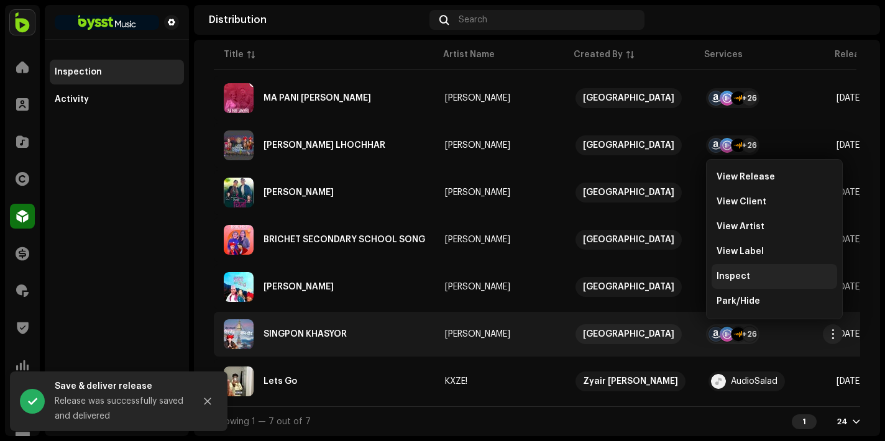
click at [776, 277] on div "Inspect" at bounding box center [774, 276] width 116 height 10
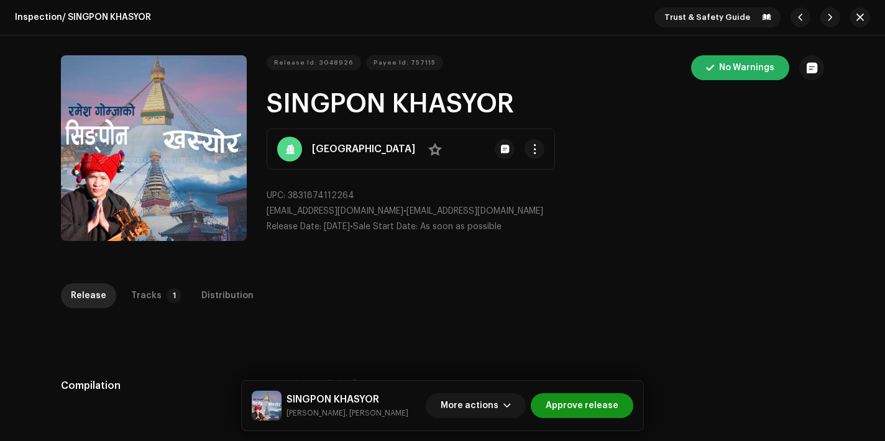
click at [587, 414] on span "Approve release" at bounding box center [581, 405] width 73 height 25
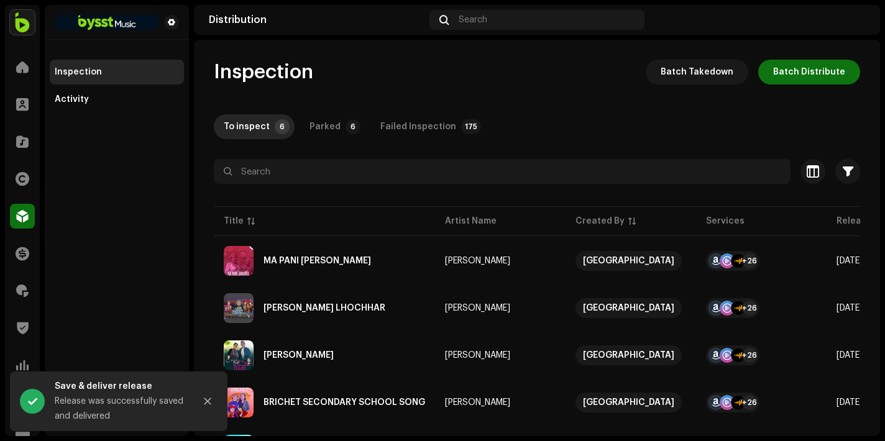
scroll to position [121, 0]
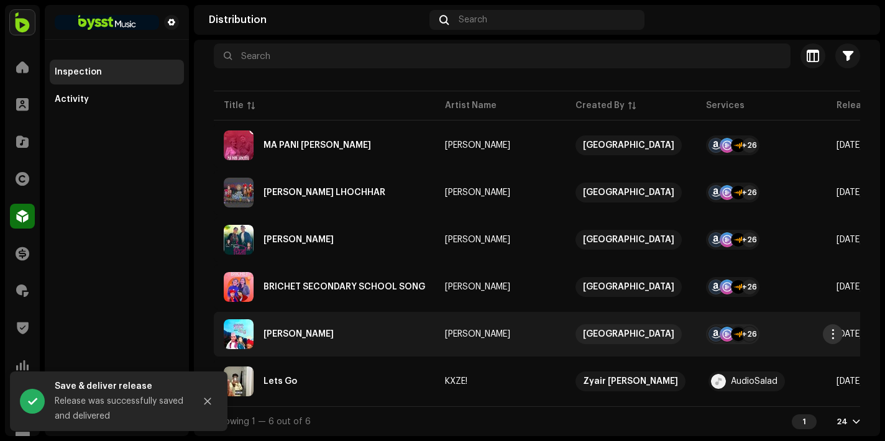
click at [832, 329] on span "button" at bounding box center [832, 334] width 9 height 10
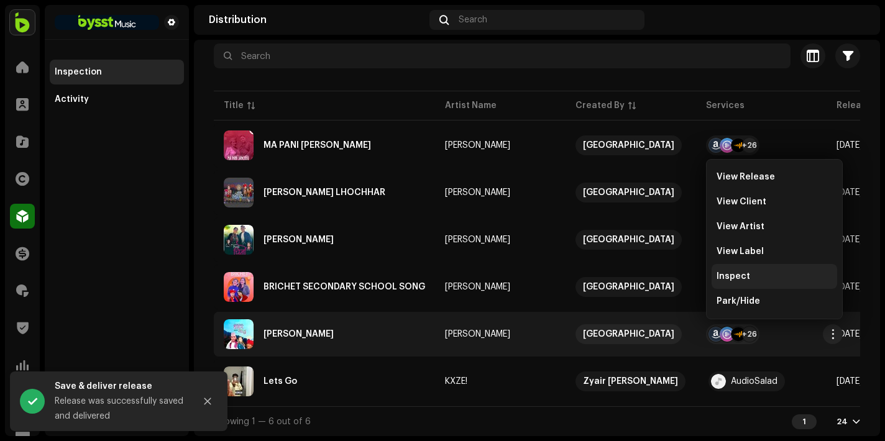
click at [756, 277] on div "Inspect" at bounding box center [774, 276] width 116 height 10
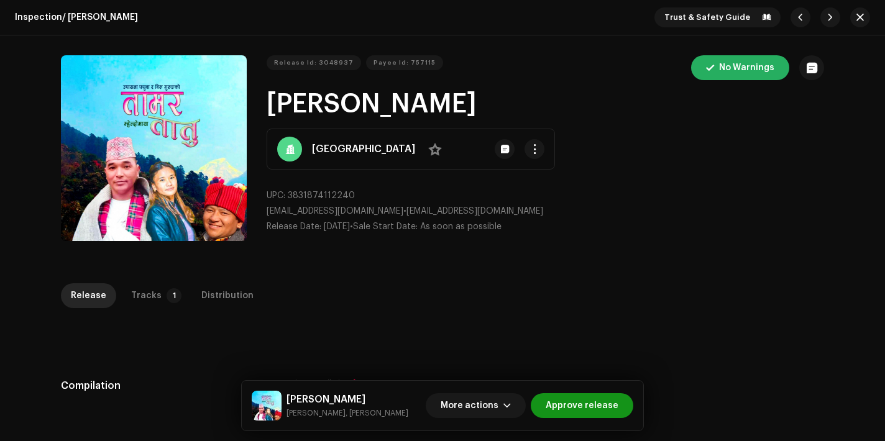
click at [572, 414] on span "Approve release" at bounding box center [581, 405] width 73 height 25
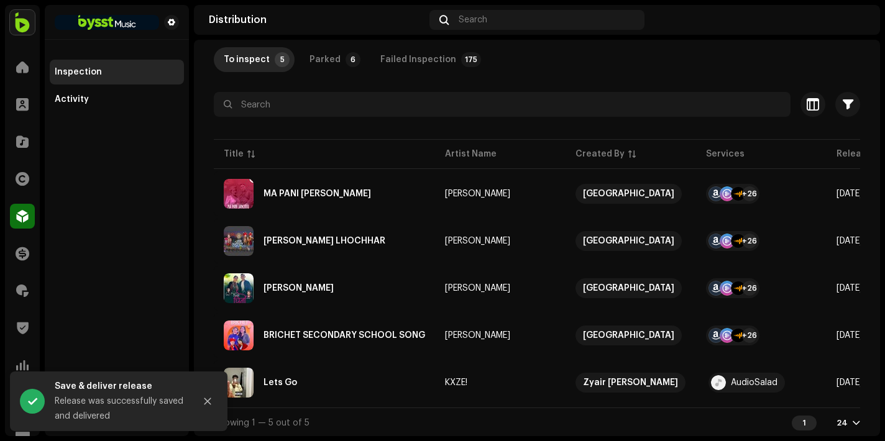
scroll to position [73, 0]
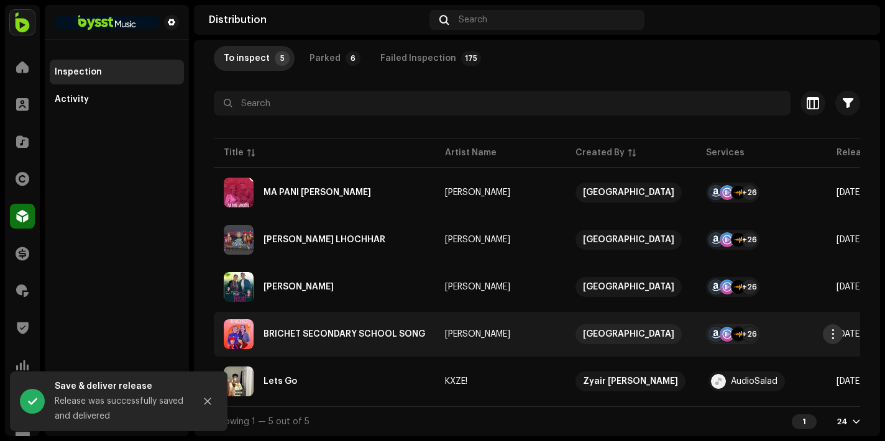
click at [835, 329] on span "button" at bounding box center [832, 334] width 9 height 10
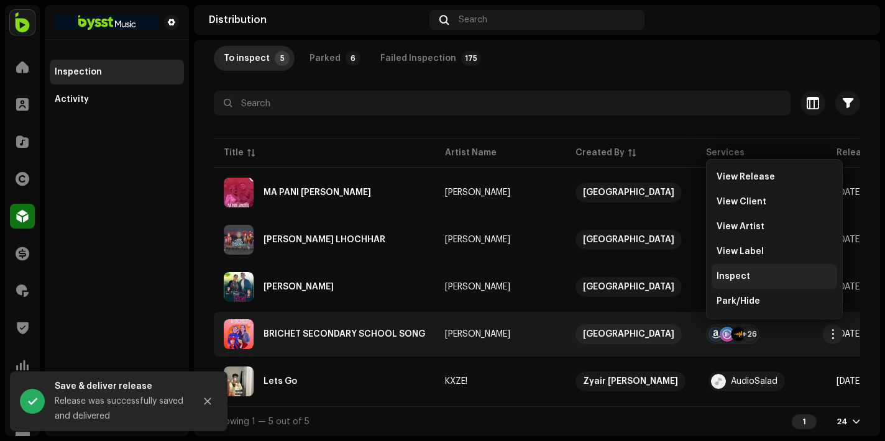
click at [757, 276] on div "Inspect" at bounding box center [774, 276] width 116 height 10
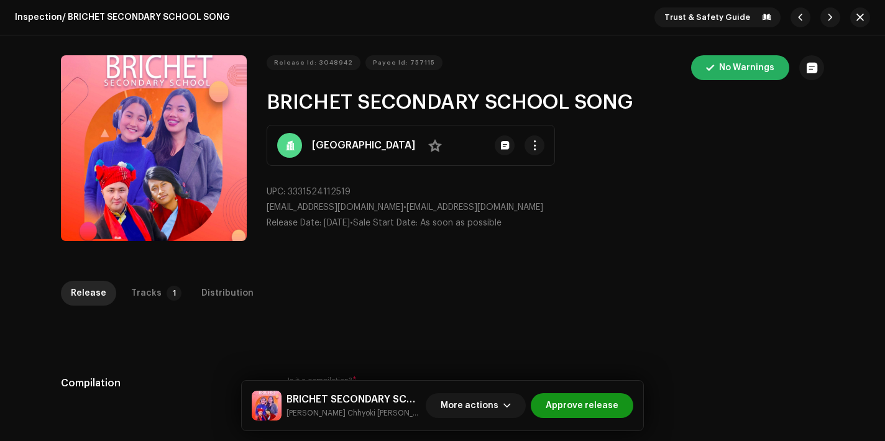
click at [584, 397] on span "Approve release" at bounding box center [581, 405] width 73 height 25
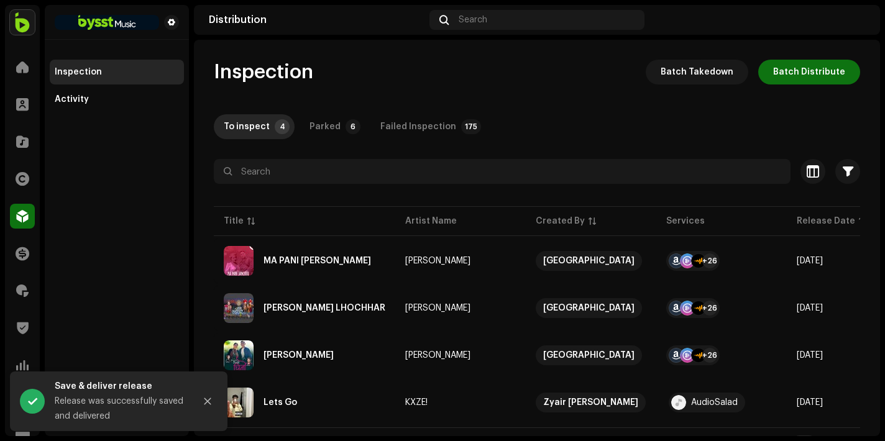
scroll to position [26, 0]
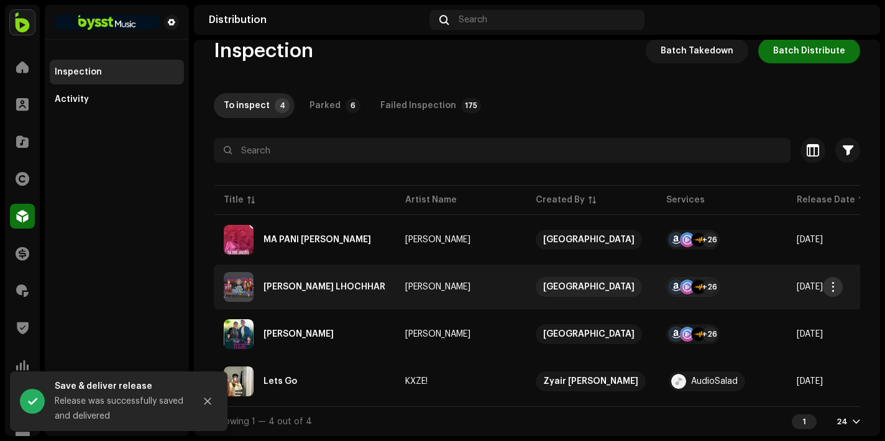
click at [837, 287] on button "button" at bounding box center [832, 287] width 20 height 20
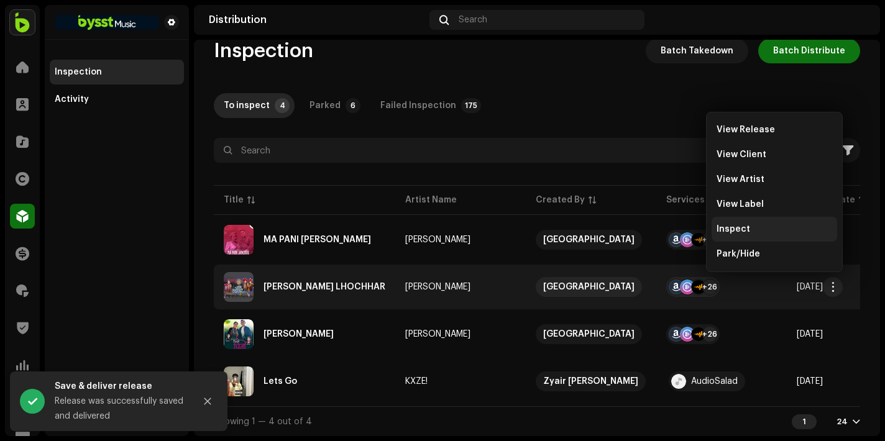
click at [740, 236] on div "Inspect" at bounding box center [773, 229] width 125 height 25
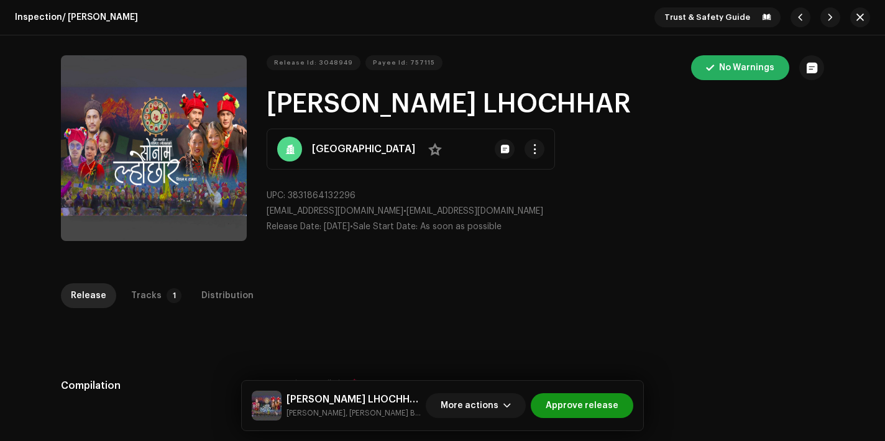
click at [590, 410] on span "Approve release" at bounding box center [581, 405] width 73 height 25
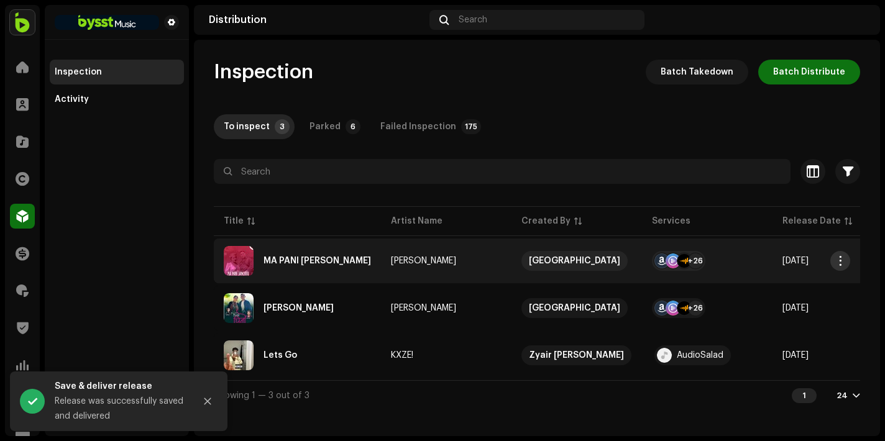
click at [835, 261] on span "button" at bounding box center [839, 261] width 9 height 10
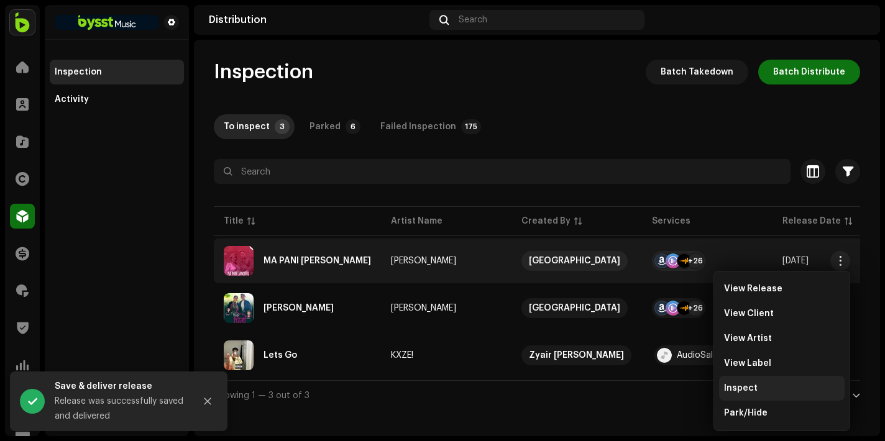
click at [747, 391] on span "Inspect" at bounding box center [741, 388] width 34 height 10
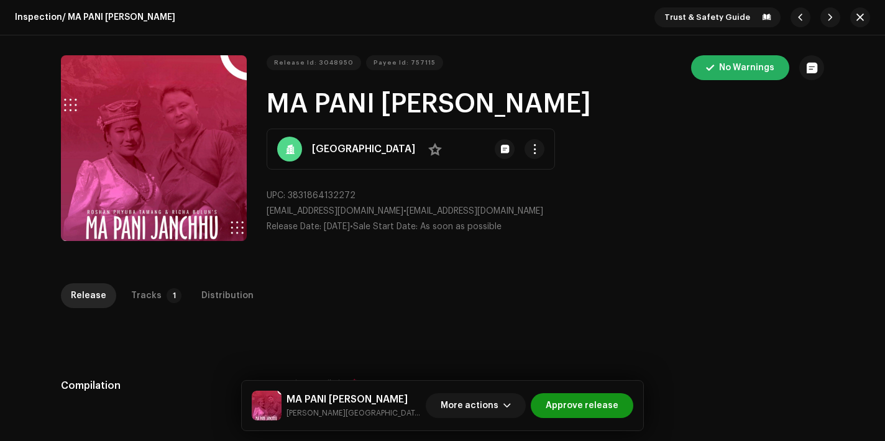
click at [591, 409] on span "Approve release" at bounding box center [581, 405] width 73 height 25
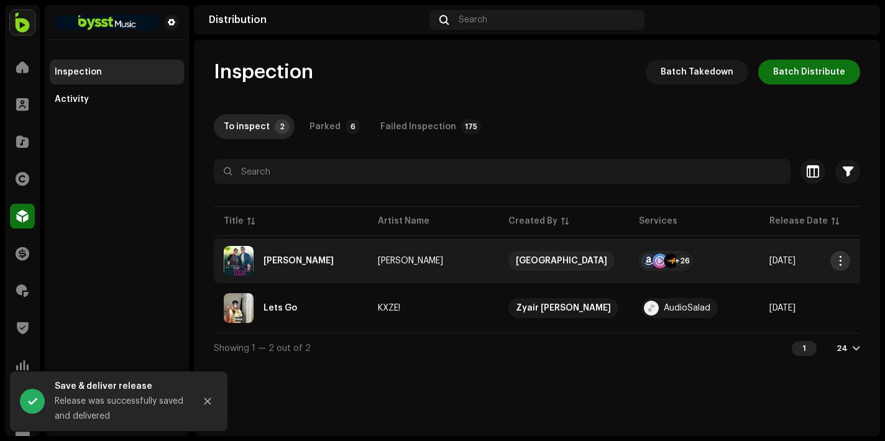
click at [845, 265] on button "button" at bounding box center [840, 261] width 20 height 20
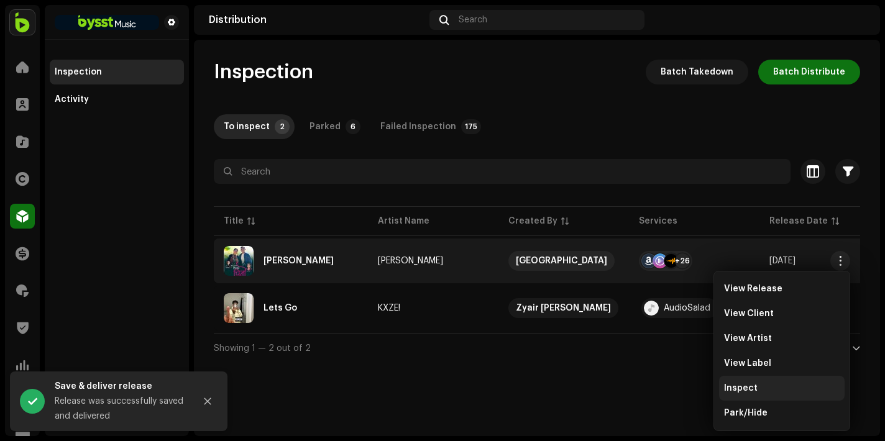
click at [763, 382] on div "Inspect" at bounding box center [781, 388] width 125 height 25
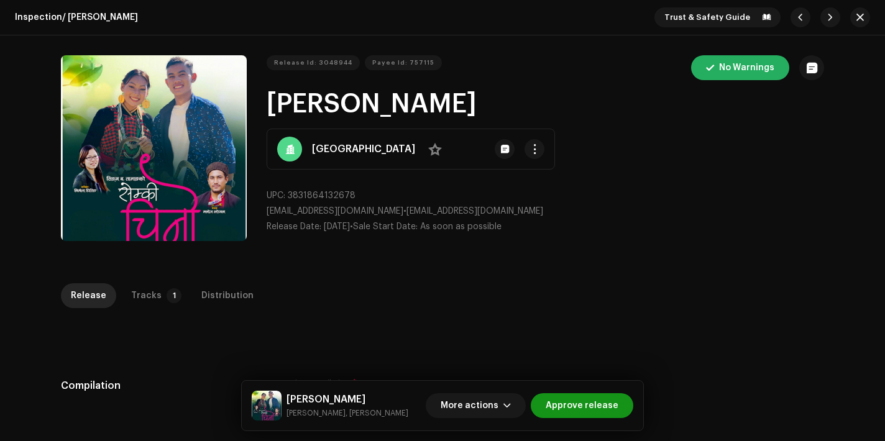
click at [589, 411] on span "Approve release" at bounding box center [581, 405] width 73 height 25
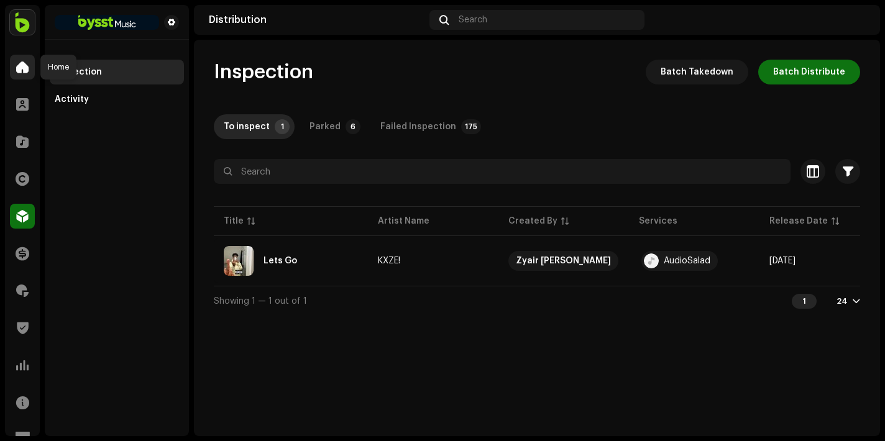
click at [29, 70] on div at bounding box center [22, 67] width 25 height 25
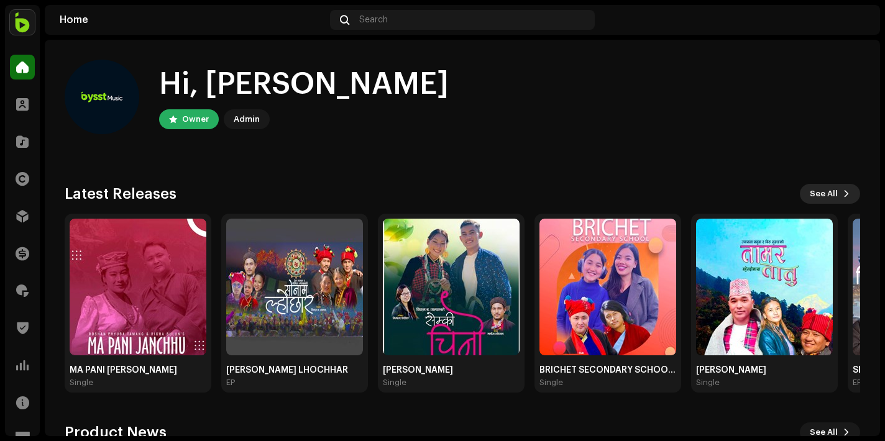
click at [821, 194] on span "See All" at bounding box center [823, 193] width 28 height 25
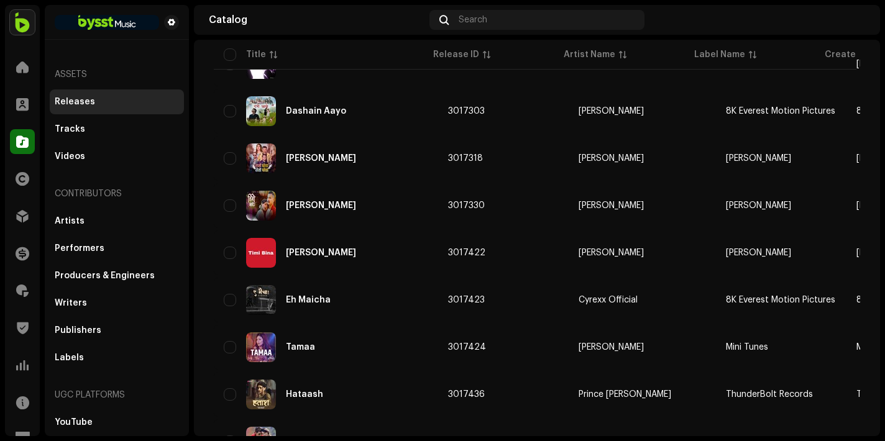
scroll to position [929, 0]
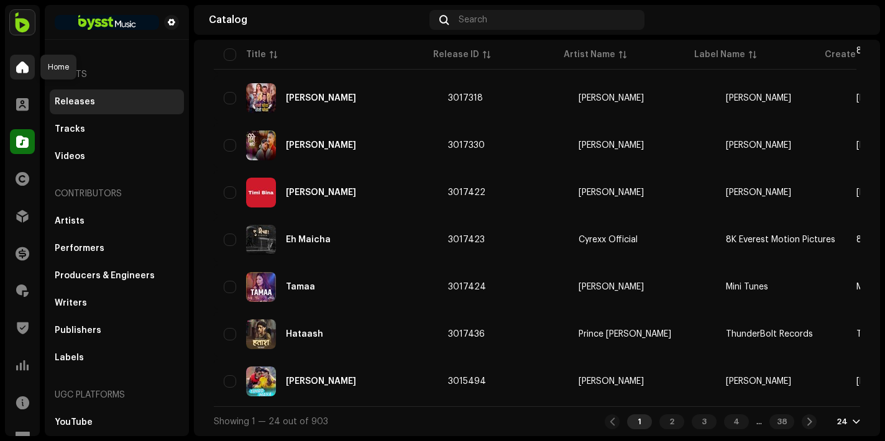
click at [22, 74] on div at bounding box center [22, 67] width 25 height 25
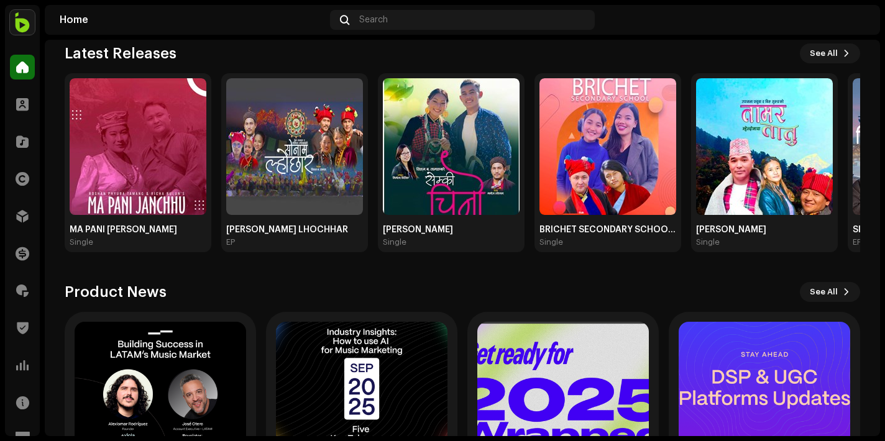
scroll to position [189, 0]
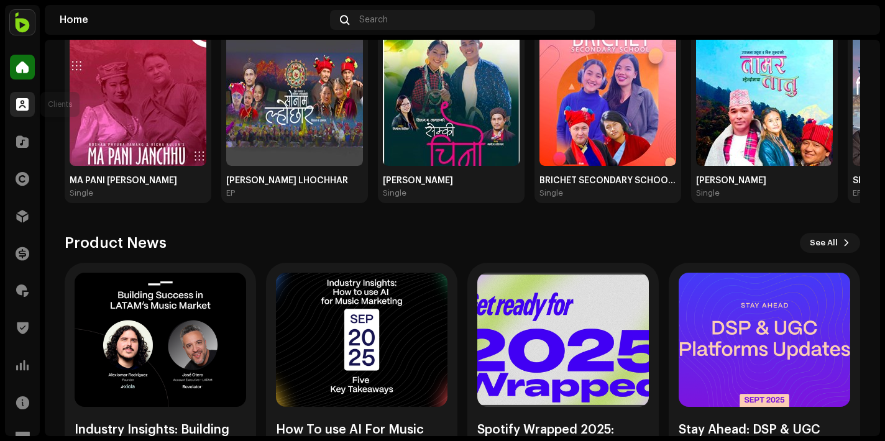
click at [22, 104] on span at bounding box center [22, 104] width 12 height 10
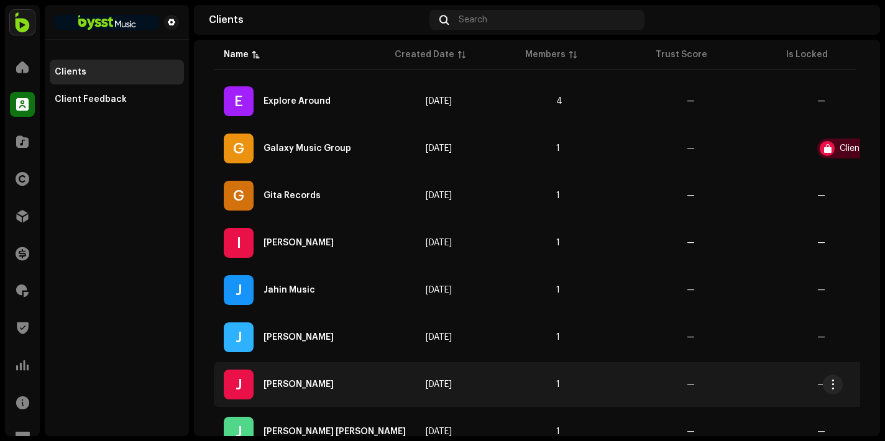
scroll to position [101, 0]
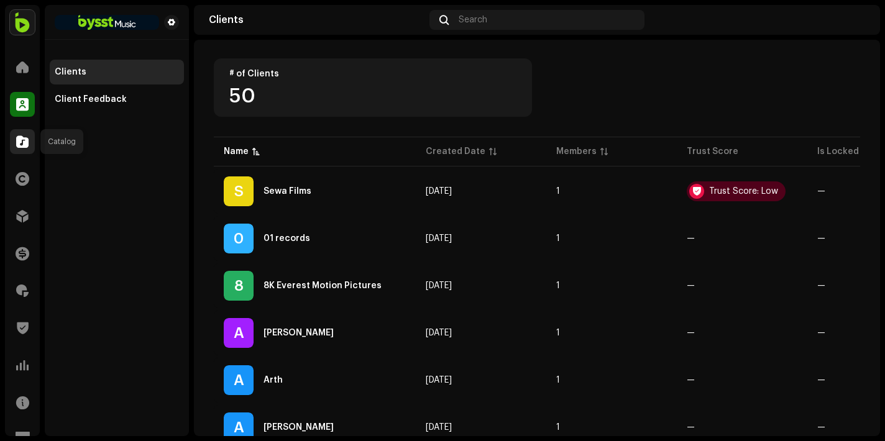
click at [22, 142] on span at bounding box center [22, 142] width 12 height 10
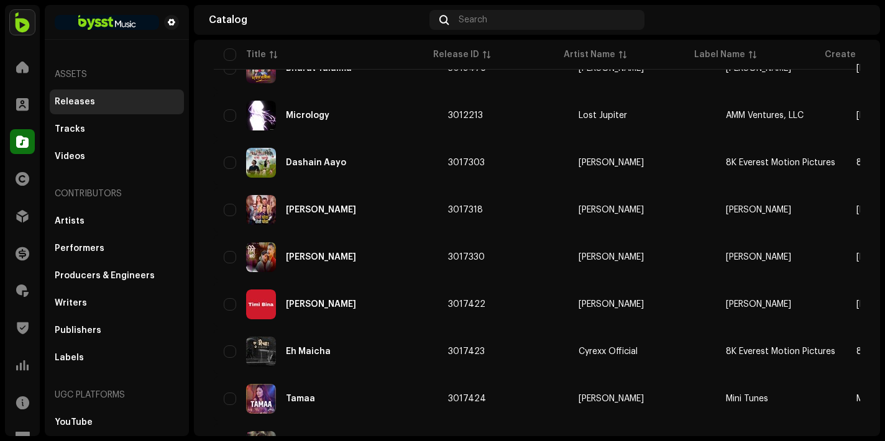
scroll to position [929, 0]
